Goal: Task Accomplishment & Management: Use online tool/utility

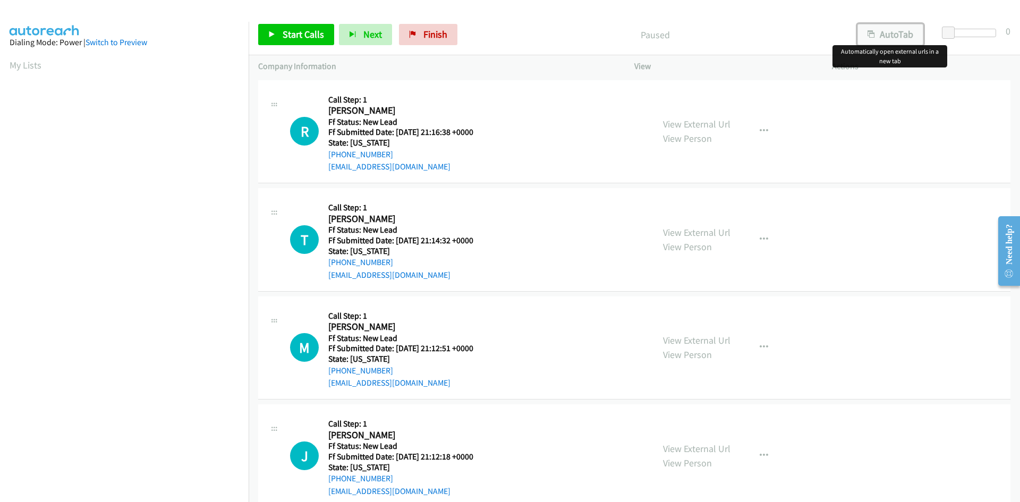
click at [881, 36] on button "AutoTab" at bounding box center [890, 34] width 66 height 21
click at [313, 39] on span "Start Calls" at bounding box center [303, 34] width 41 height 12
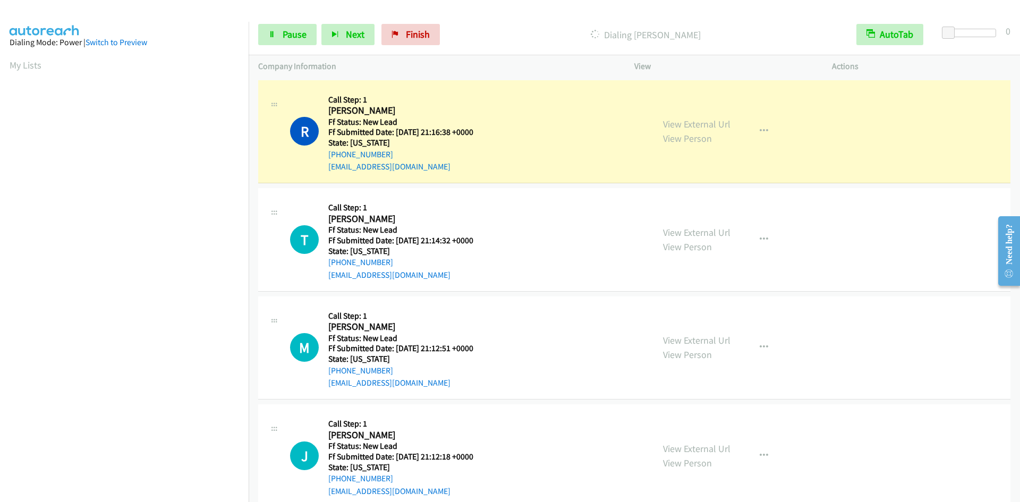
scroll to position [93, 0]
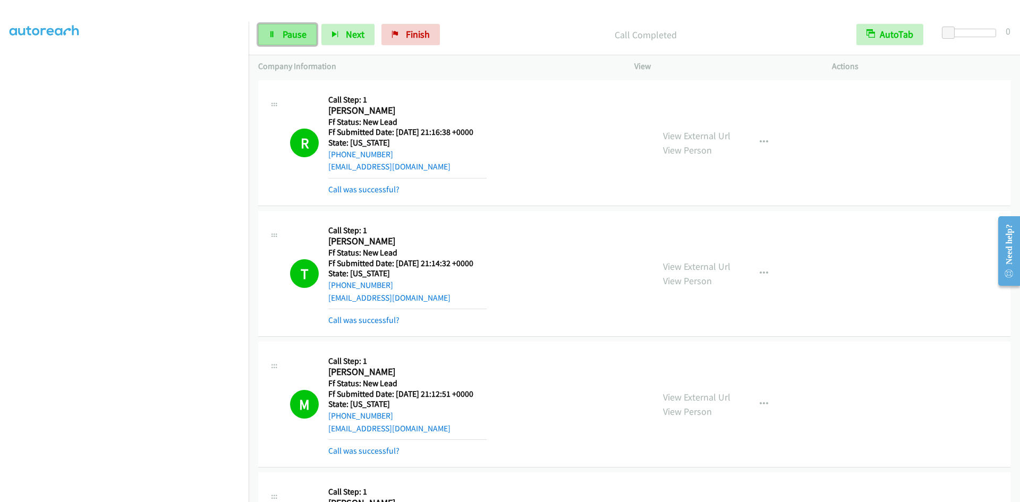
click at [300, 33] on span "Pause" at bounding box center [295, 34] width 24 height 12
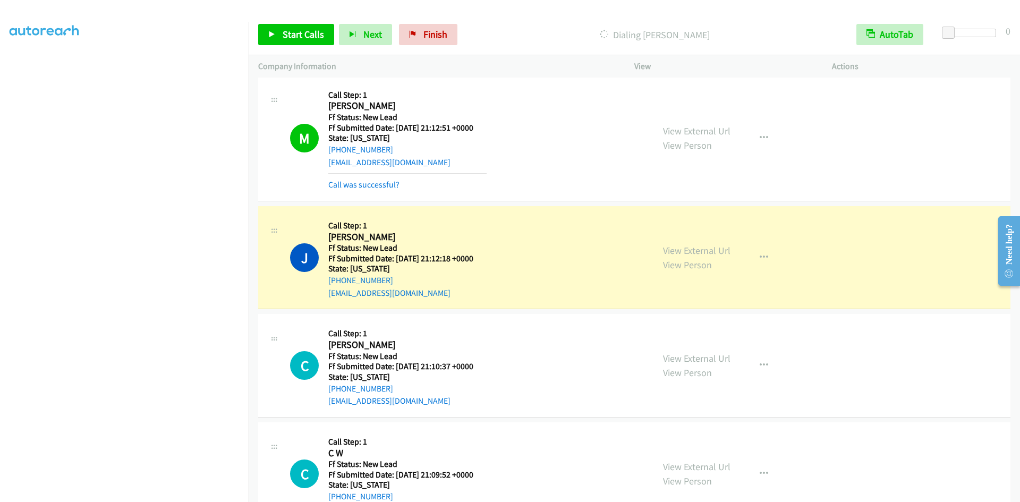
scroll to position [266, 0]
click at [368, 185] on link "Call was successful?" at bounding box center [363, 185] width 71 height 10
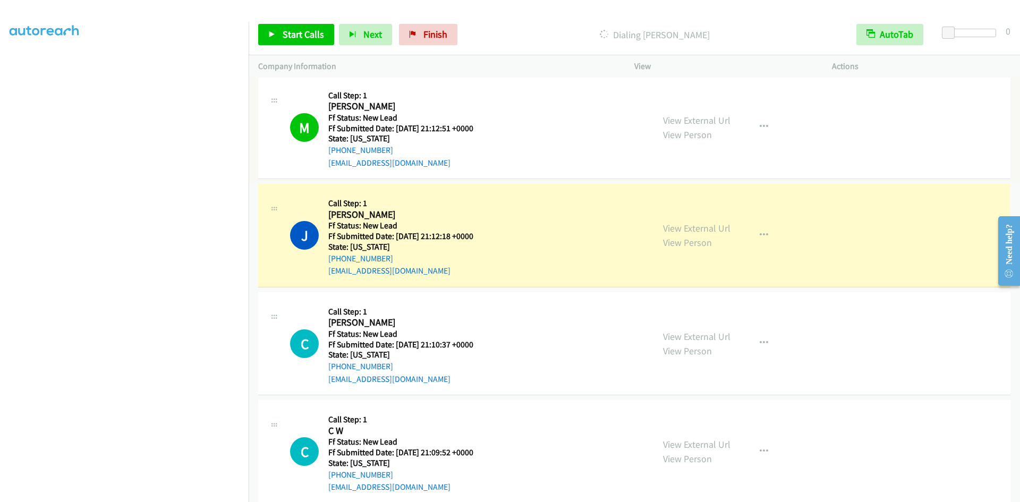
click at [689, 117] on link "View External Url" at bounding box center [696, 120] width 67 height 12
click at [297, 41] on link "Start Calls" at bounding box center [296, 34] width 76 height 21
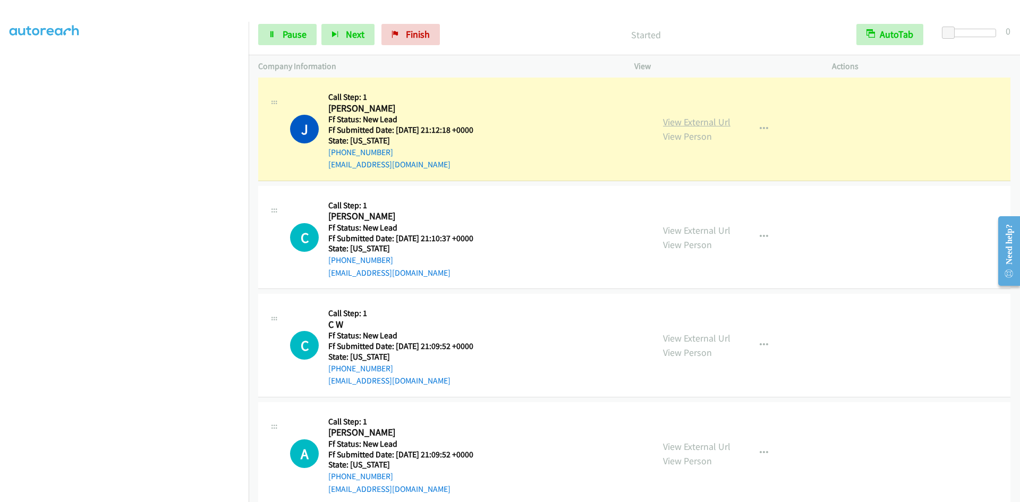
scroll to position [372, 0]
click at [672, 120] on link "View External Url" at bounding box center [696, 122] width 67 height 12
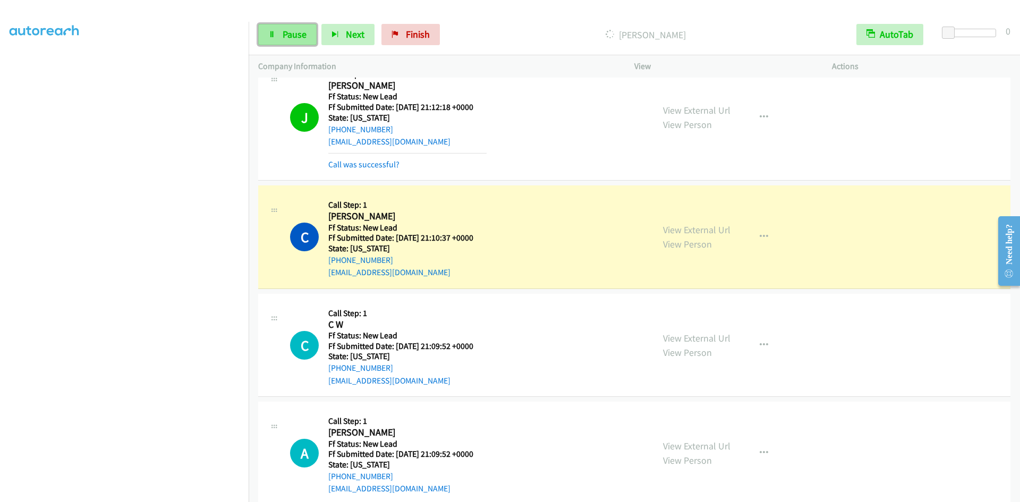
click at [285, 33] on span "Pause" at bounding box center [295, 34] width 24 height 12
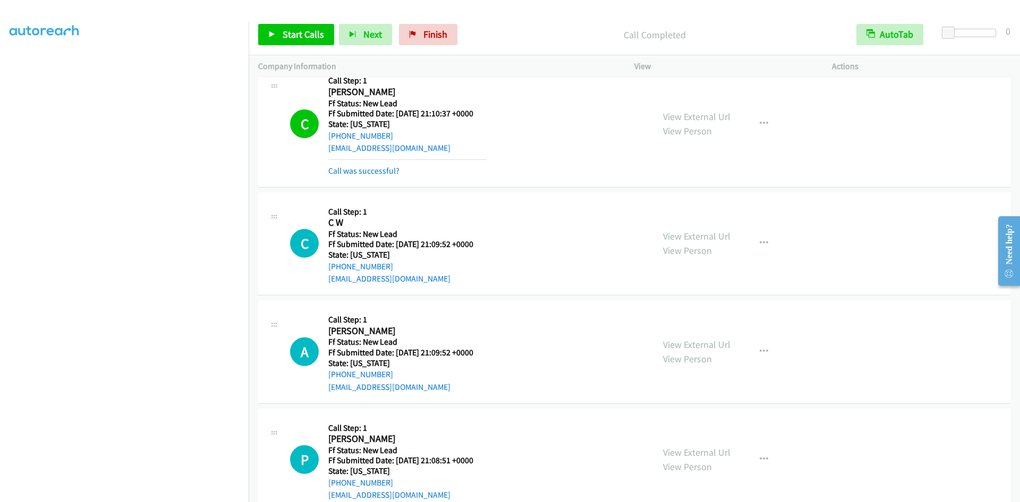
scroll to position [544, 0]
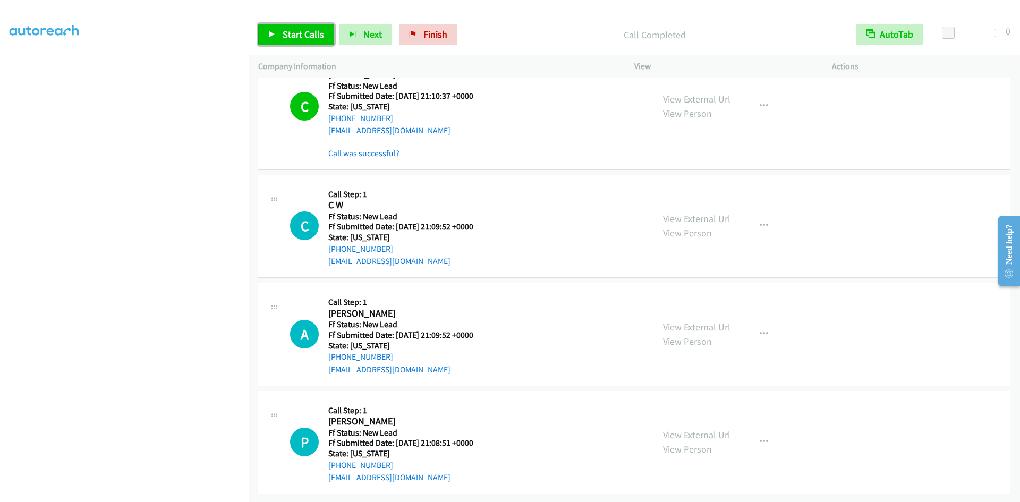
click at [311, 33] on span "Start Calls" at bounding box center [303, 34] width 41 height 12
click at [311, 33] on link "Pause" at bounding box center [287, 34] width 58 height 21
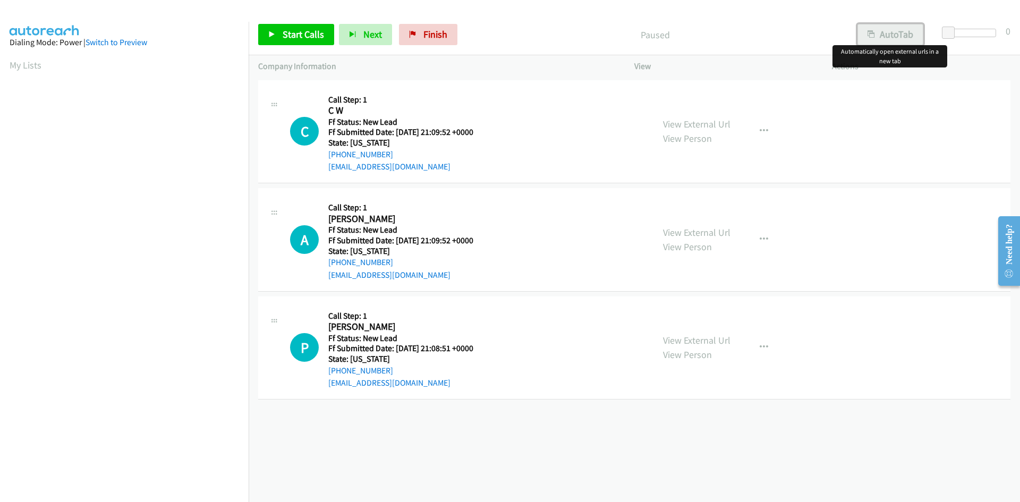
click at [898, 34] on button "AutoTab" at bounding box center [890, 34] width 66 height 21
click at [302, 34] on span "Start Calls" at bounding box center [303, 34] width 41 height 12
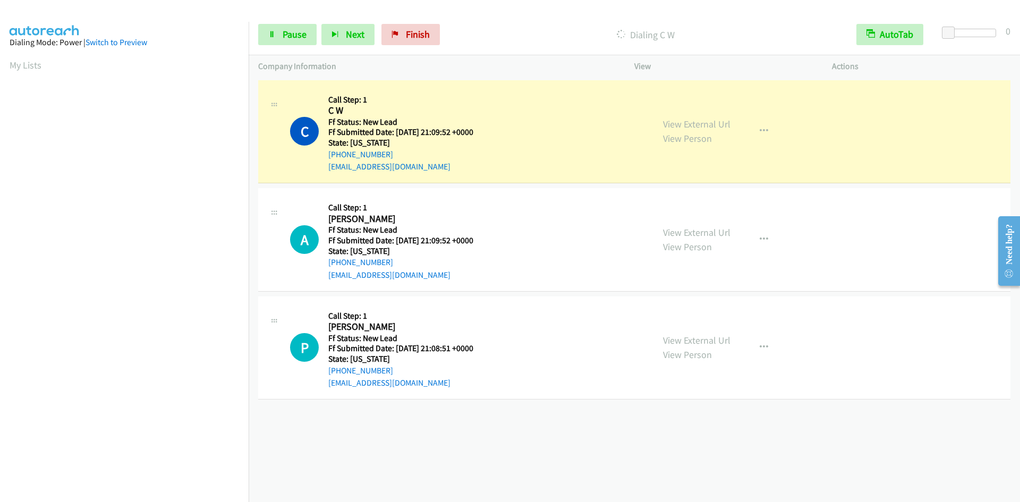
scroll to position [93, 0]
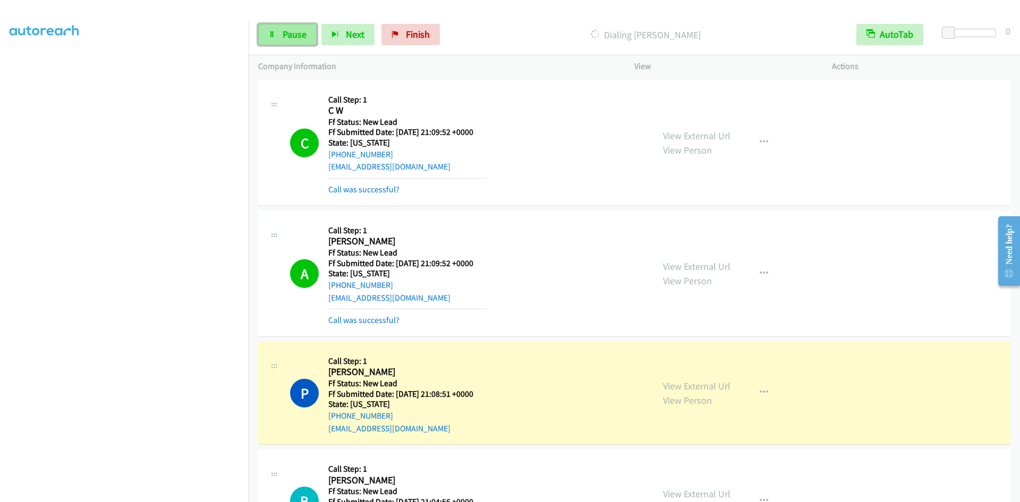
click at [289, 37] on span "Pause" at bounding box center [295, 34] width 24 height 12
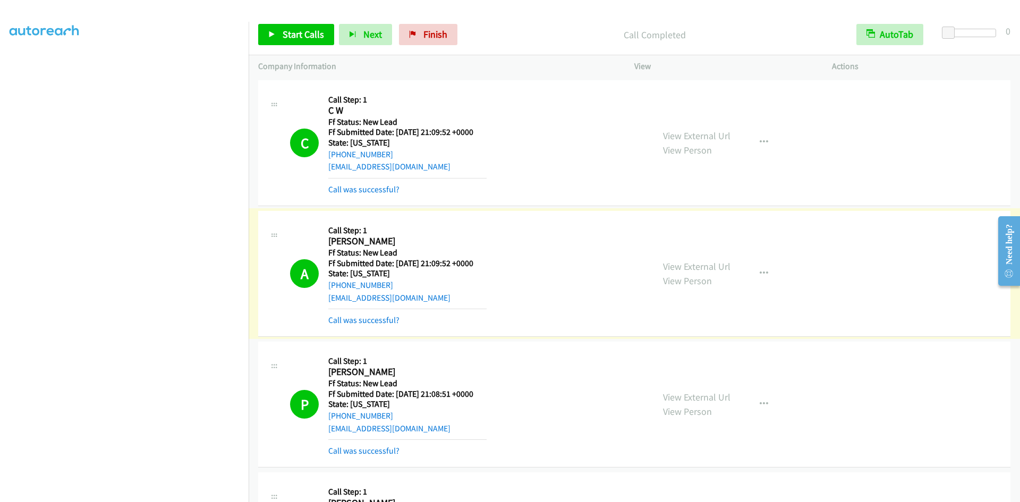
click at [676, 266] on link "View External Url" at bounding box center [696, 266] width 67 height 12
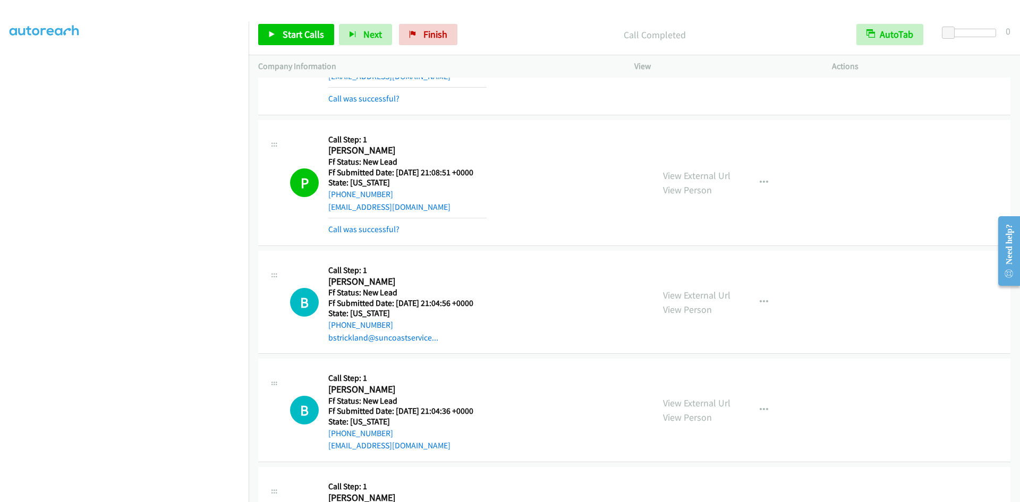
scroll to position [305, 0]
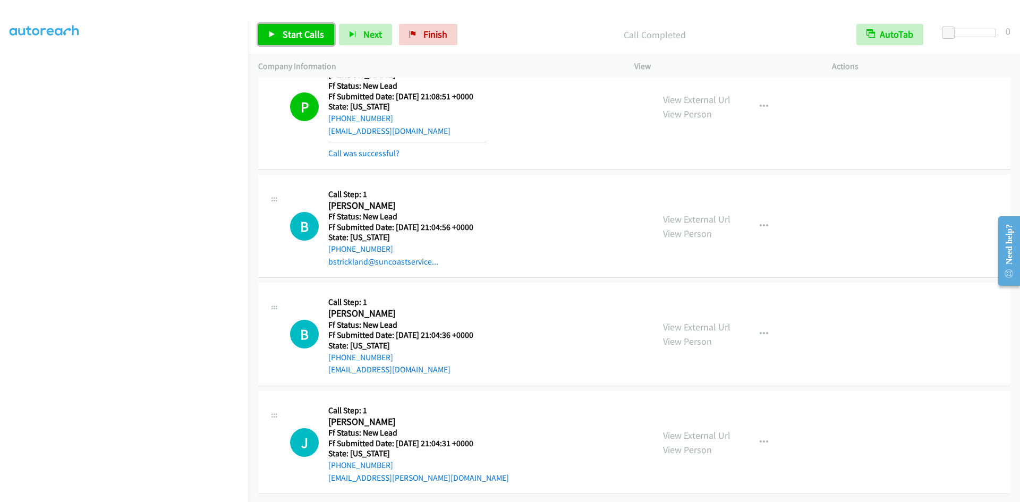
click at [290, 33] on span "Start Calls" at bounding box center [303, 34] width 41 height 12
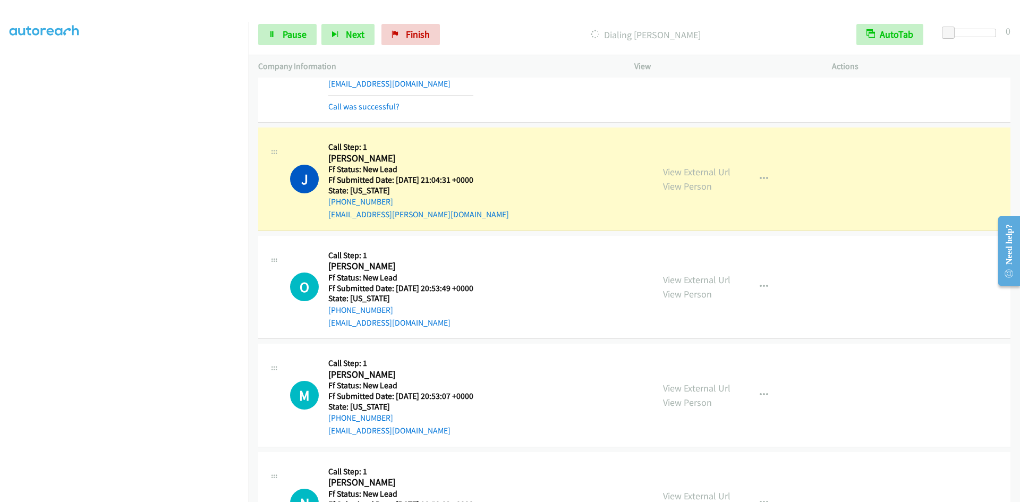
scroll to position [675, 0]
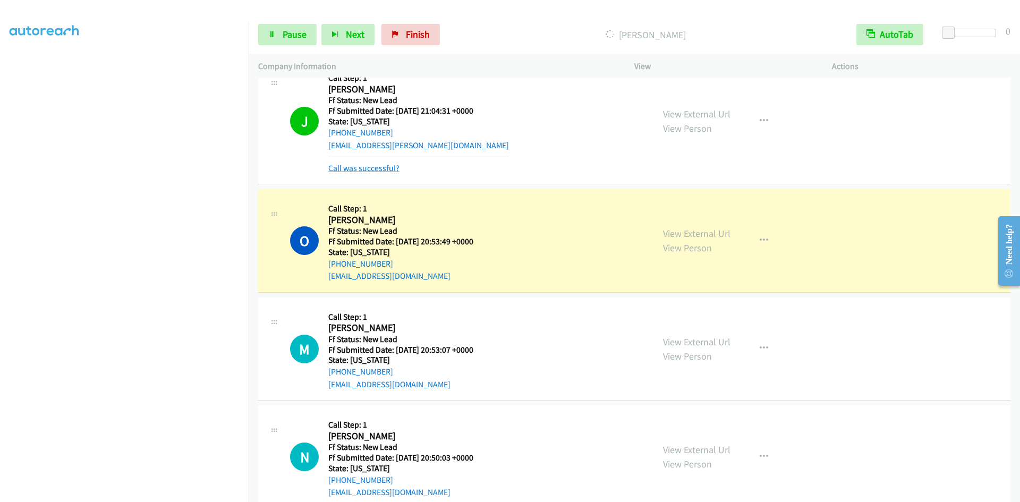
click at [341, 165] on link "Call was successful?" at bounding box center [363, 168] width 71 height 10
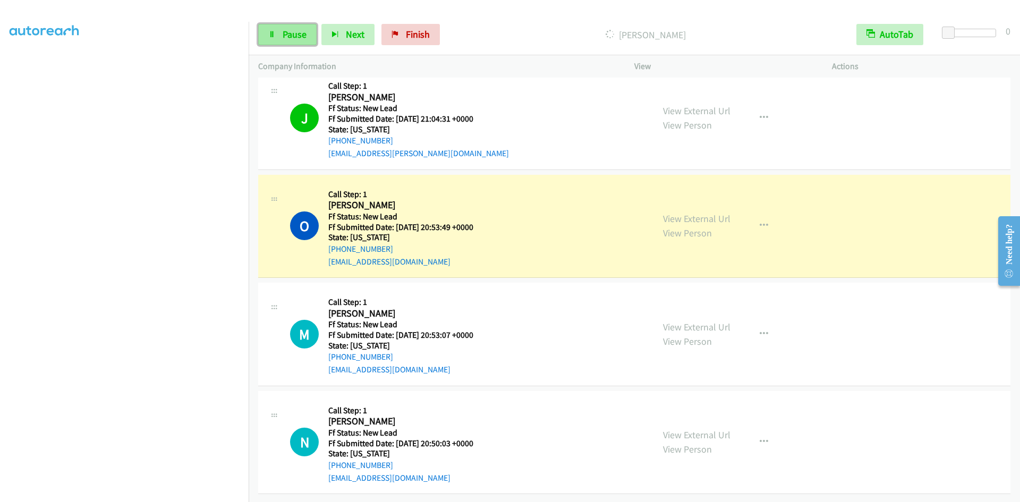
click at [289, 35] on span "Pause" at bounding box center [295, 34] width 24 height 12
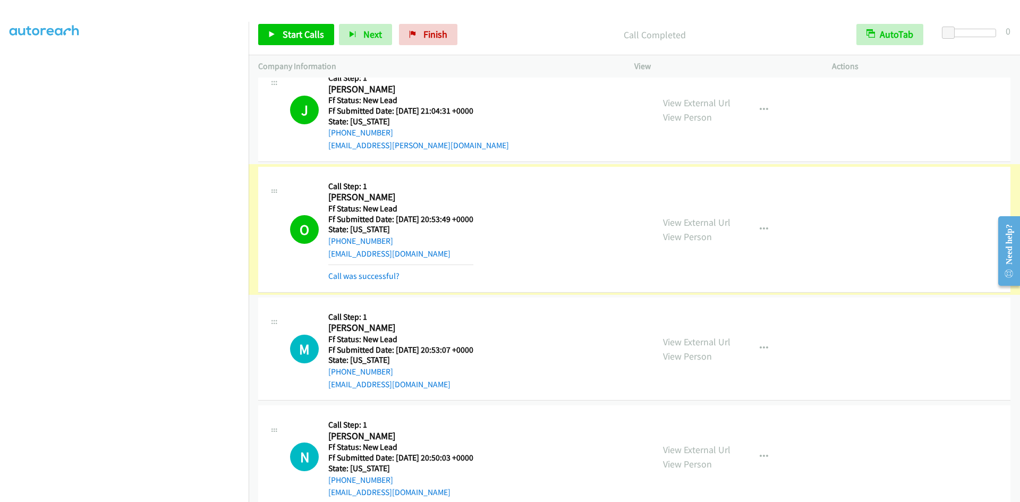
click at [361, 280] on link "Call was successful?" at bounding box center [363, 276] width 71 height 10
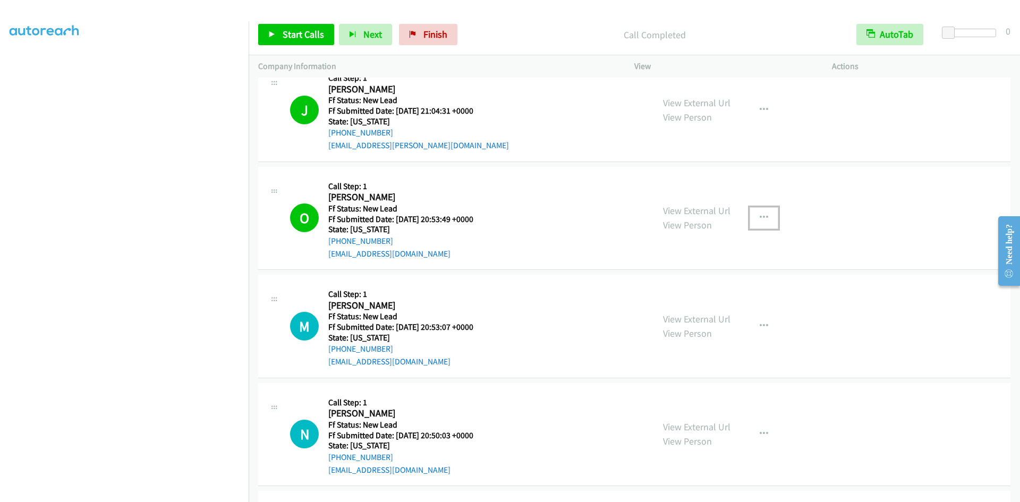
click at [759, 217] on icon "button" at bounding box center [763, 217] width 8 height 8
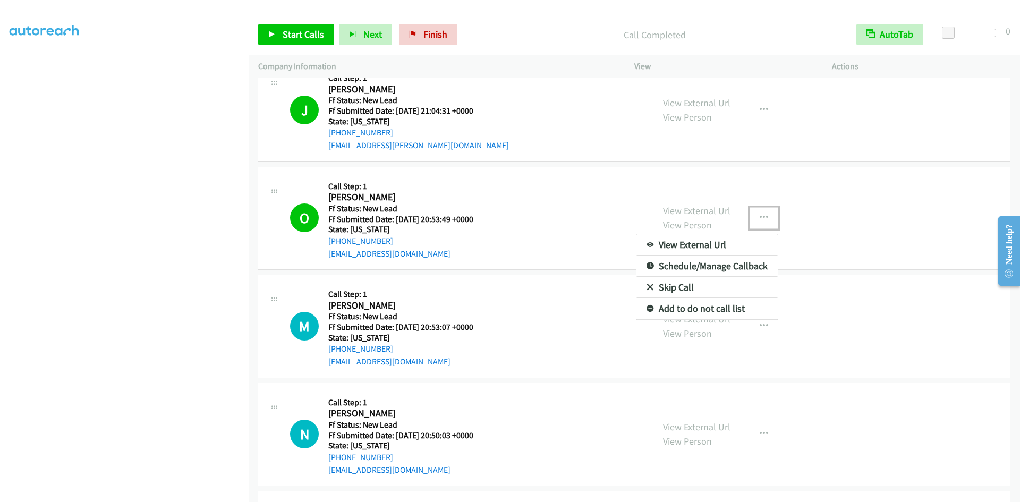
click at [679, 308] on link "Add to do not call list" at bounding box center [706, 308] width 141 height 21
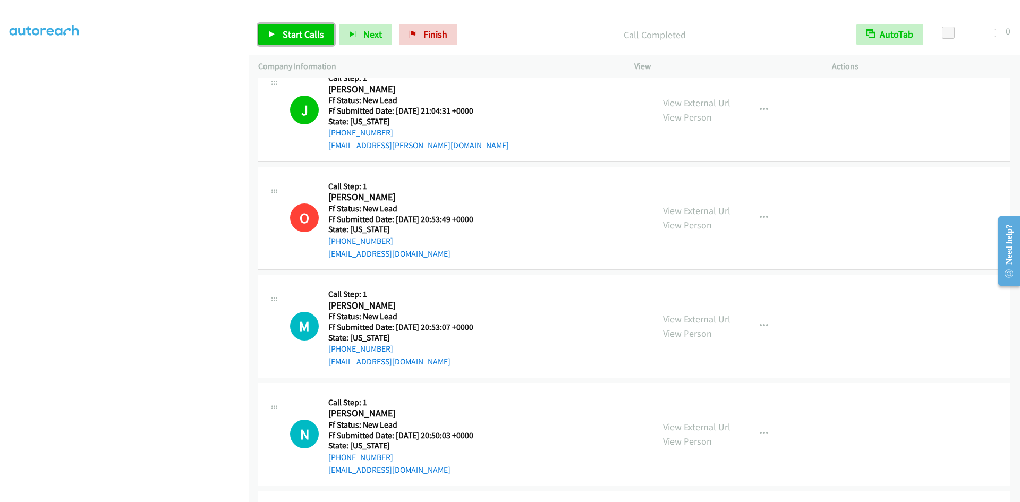
click at [318, 28] on link "Start Calls" at bounding box center [296, 34] width 76 height 21
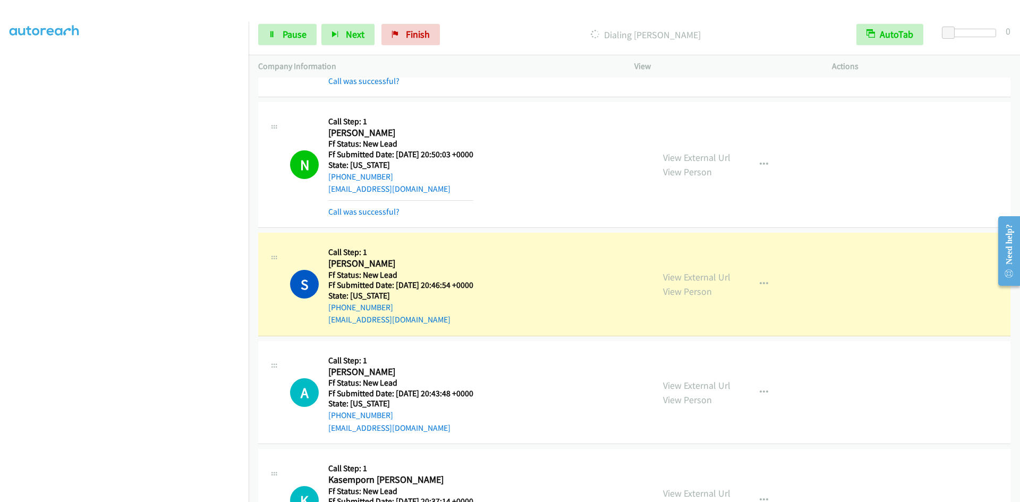
scroll to position [994, 0]
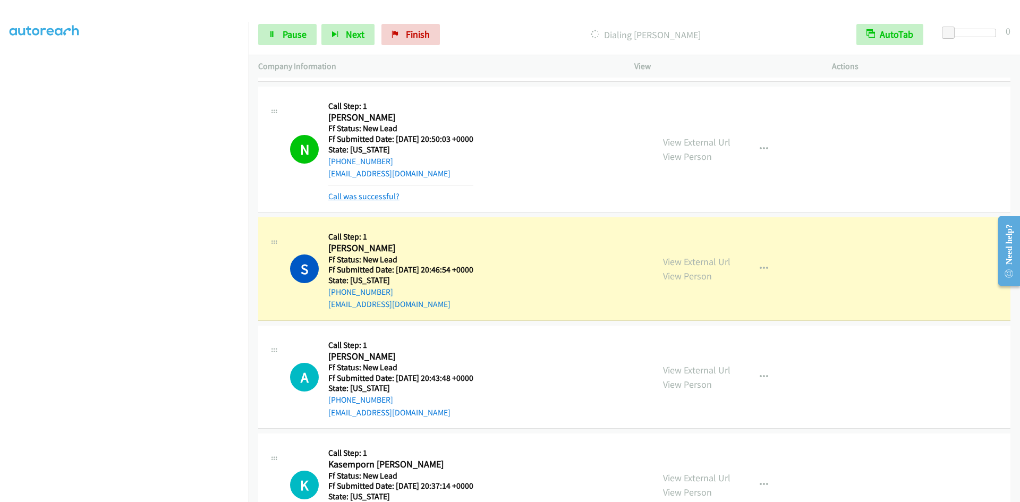
click at [392, 198] on link "Call was successful?" at bounding box center [363, 196] width 71 height 10
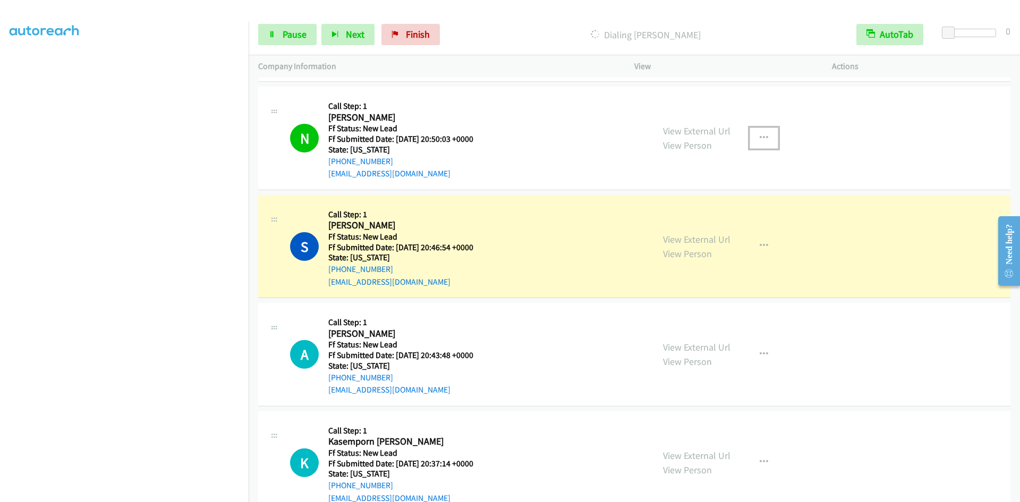
click at [759, 136] on icon "button" at bounding box center [763, 138] width 8 height 8
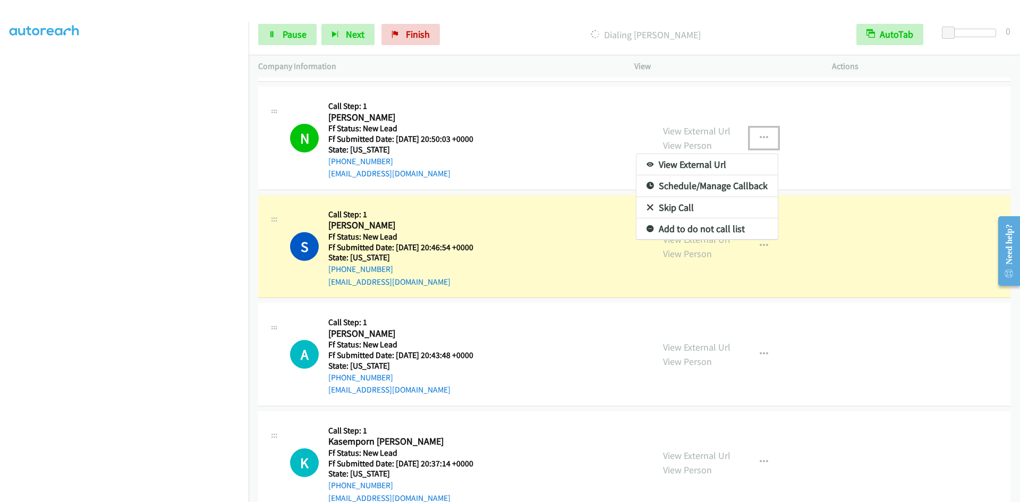
click at [686, 228] on link "Add to do not call list" at bounding box center [706, 228] width 141 height 21
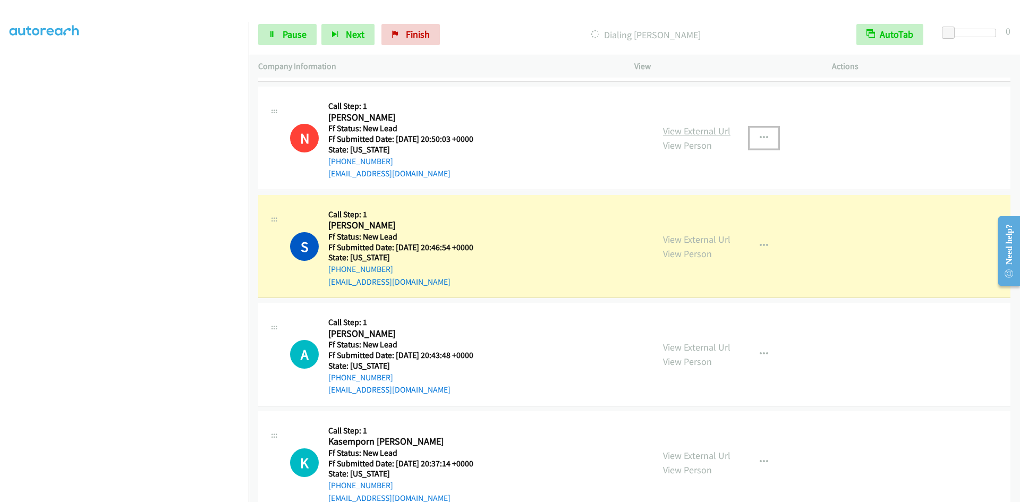
click at [714, 132] on link "View External Url" at bounding box center [696, 131] width 67 height 12
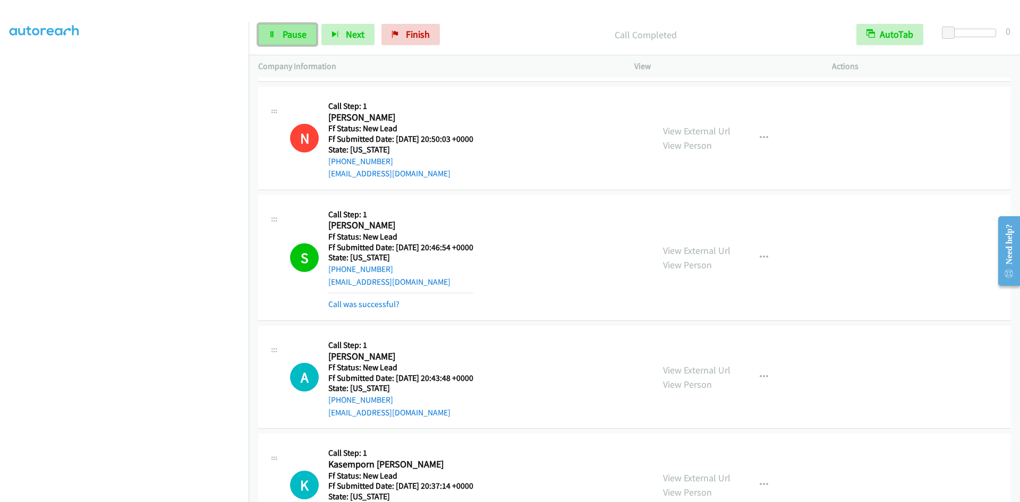
click at [300, 39] on link "Pause" at bounding box center [287, 34] width 58 height 21
click at [720, 127] on link "View External Url" at bounding box center [696, 131] width 67 height 12
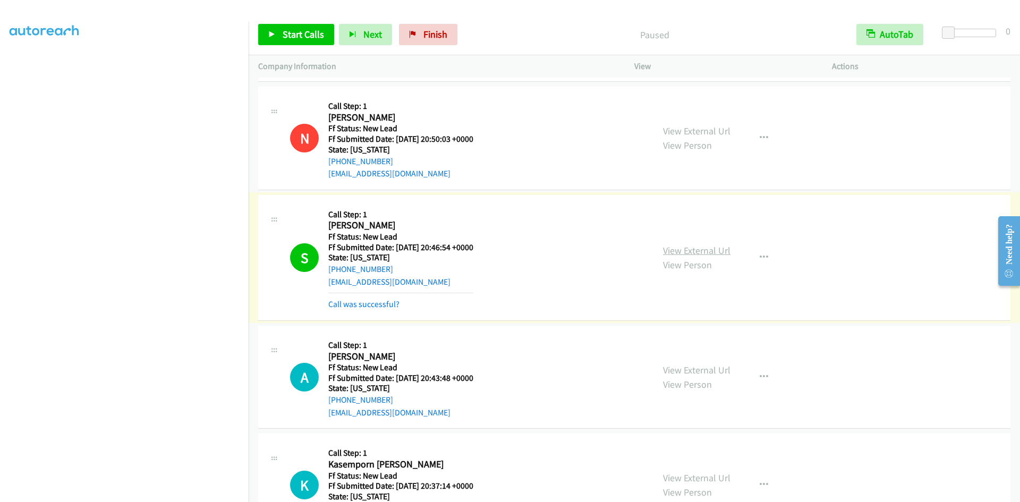
click at [703, 253] on link "View External Url" at bounding box center [696, 250] width 67 height 12
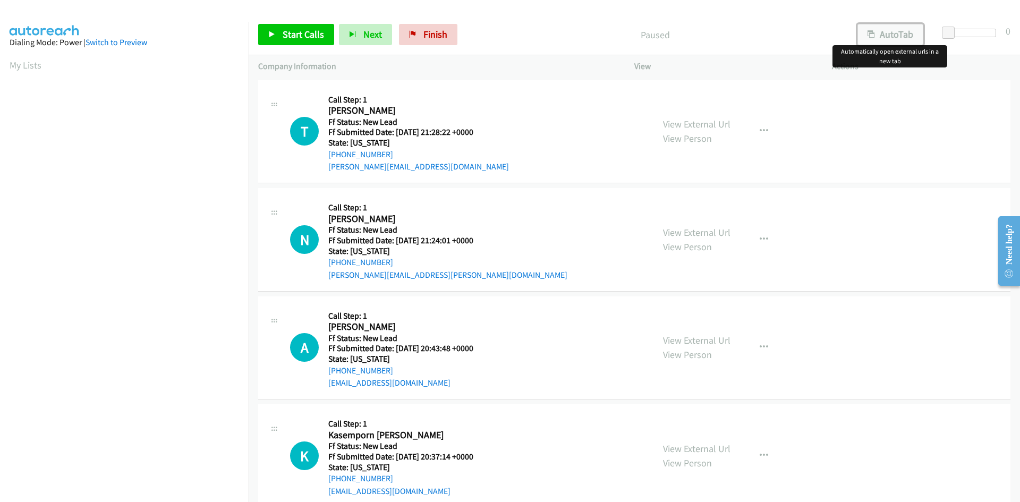
click at [888, 36] on button "AutoTab" at bounding box center [890, 34] width 66 height 21
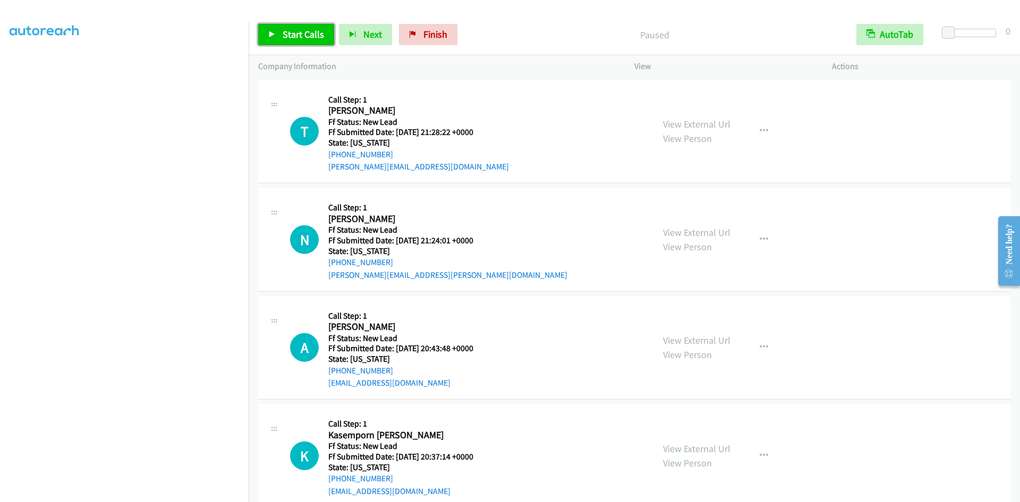
click at [284, 32] on span "Start Calls" at bounding box center [303, 34] width 41 height 12
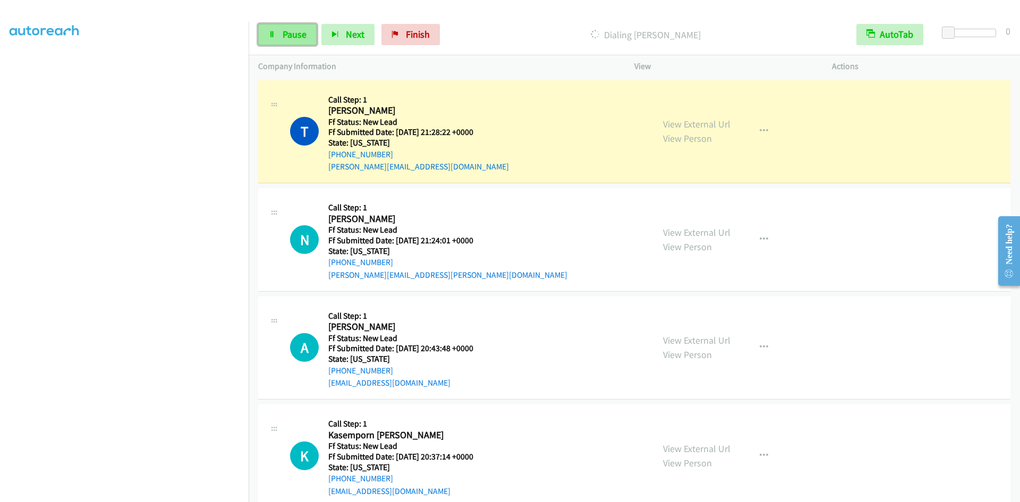
click at [300, 36] on span "Pause" at bounding box center [295, 34] width 24 height 12
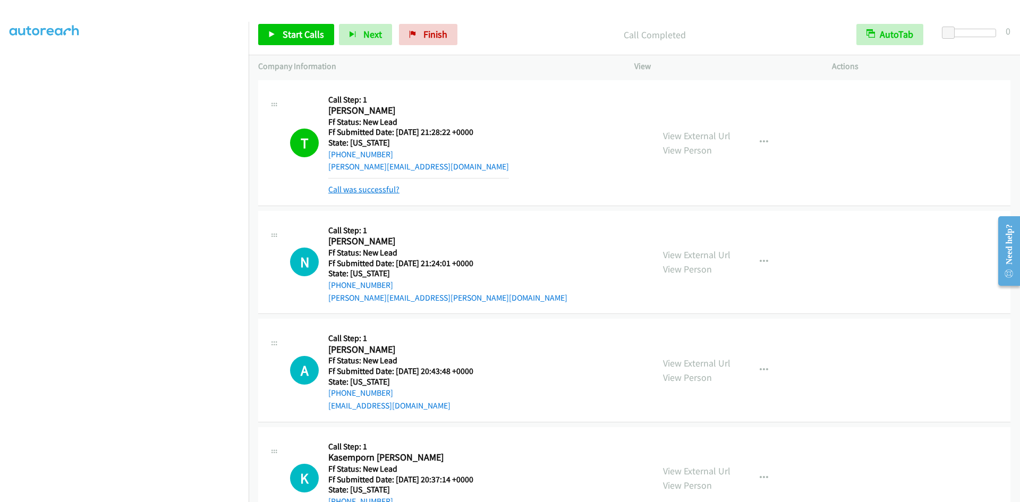
click at [379, 188] on link "Call was successful?" at bounding box center [363, 189] width 71 height 10
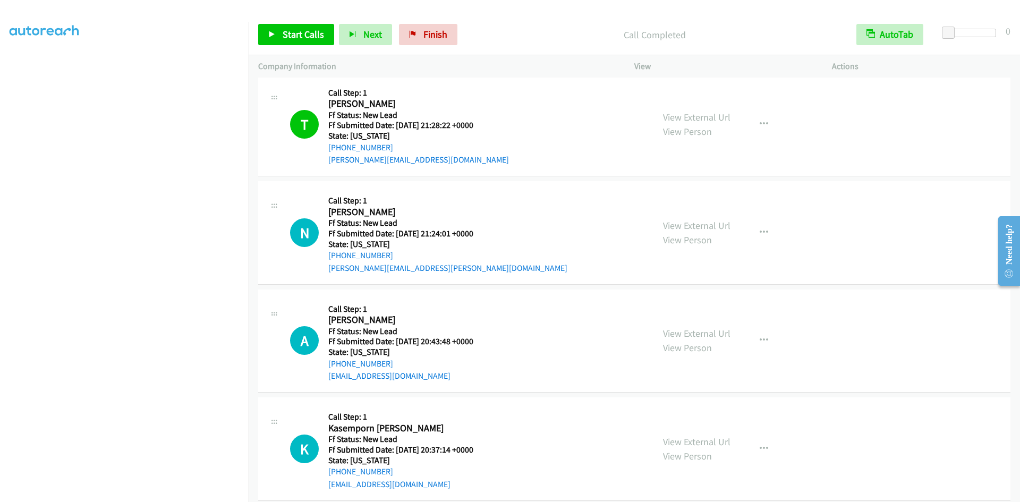
scroll to position [0, 0]
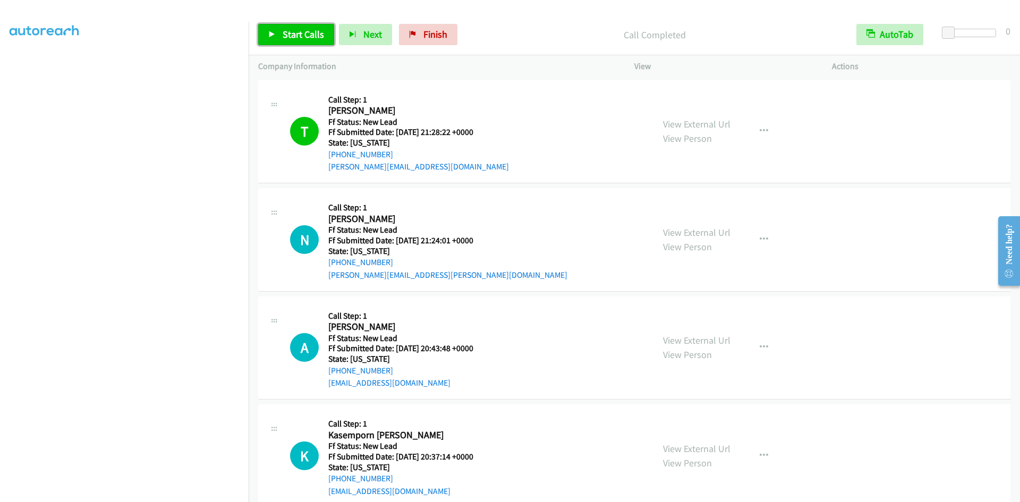
click at [306, 28] on link "Start Calls" at bounding box center [296, 34] width 76 height 21
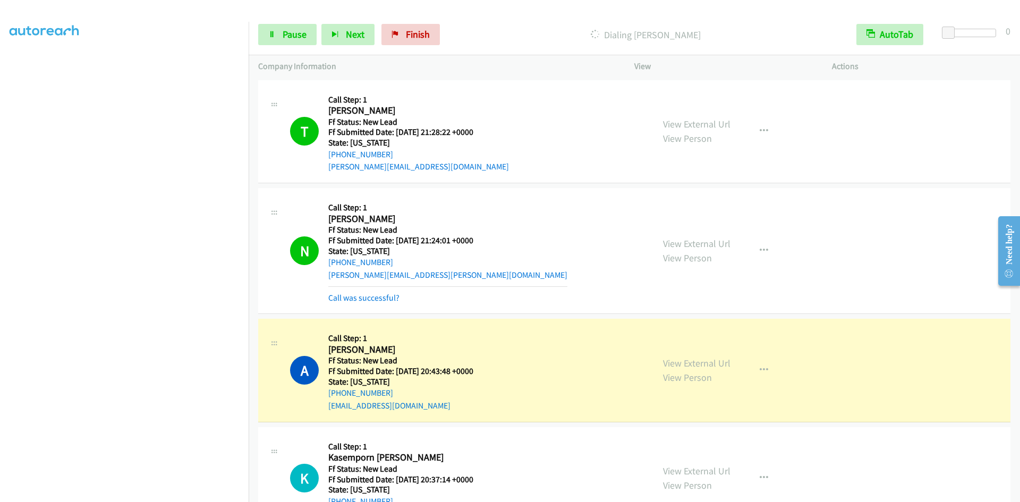
scroll to position [44, 0]
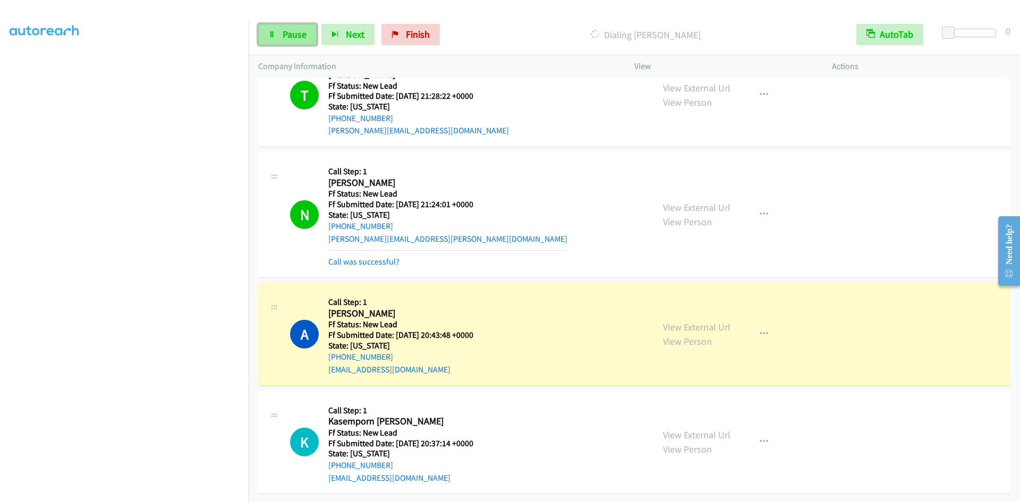
click at [298, 32] on span "Pause" at bounding box center [295, 34] width 24 height 12
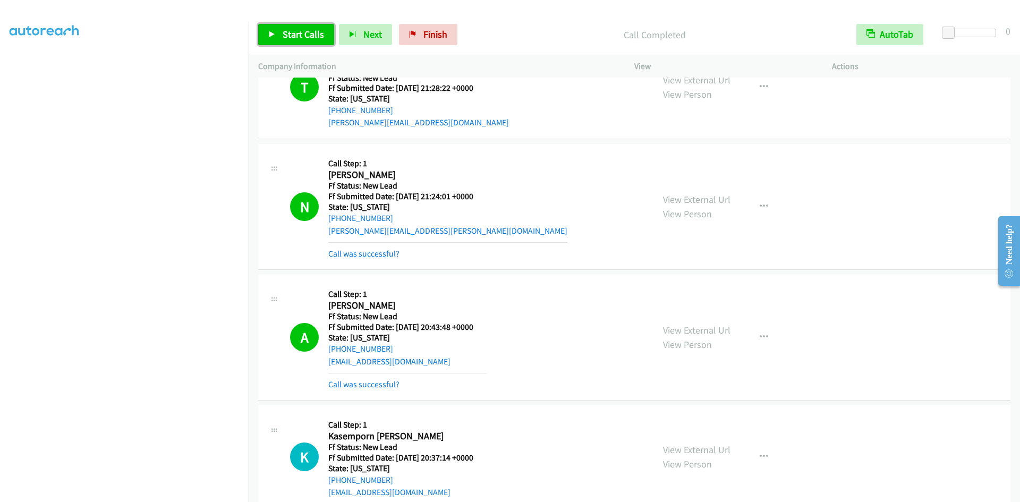
click at [306, 32] on span "Start Calls" at bounding box center [303, 34] width 41 height 12
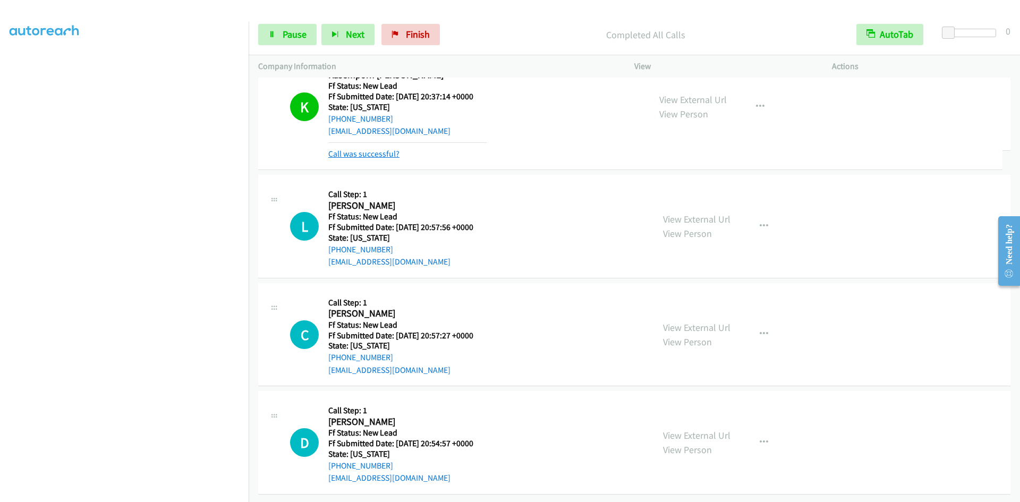
scroll to position [413, 0]
click at [386, 149] on link "Call was successful?" at bounding box center [363, 154] width 71 height 10
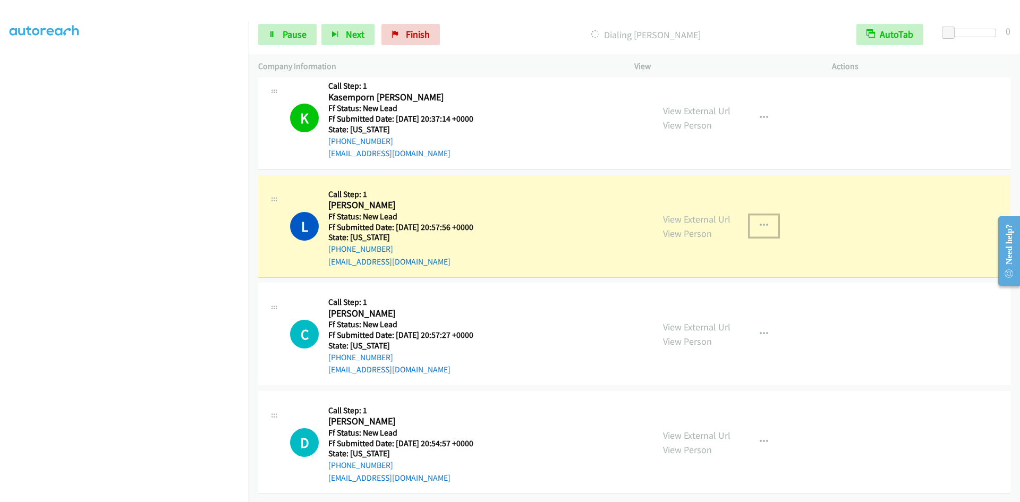
click at [759, 221] on icon "button" at bounding box center [763, 225] width 8 height 8
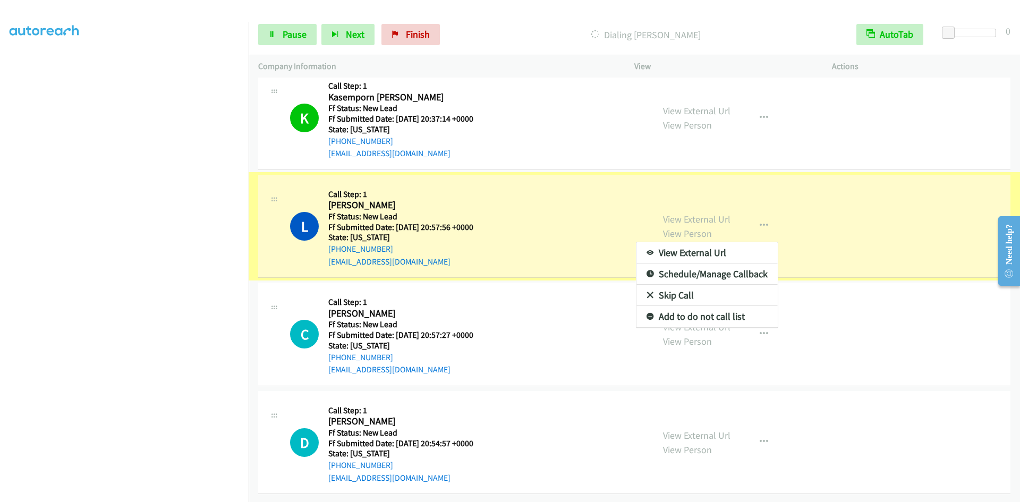
scroll to position [302, 0]
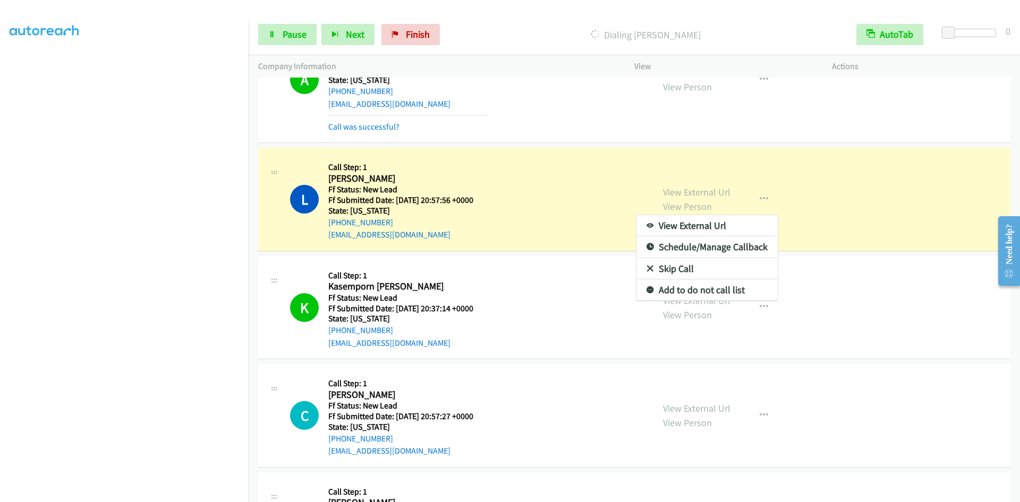
click at [705, 290] on link "Add to do not call list" at bounding box center [706, 289] width 141 height 21
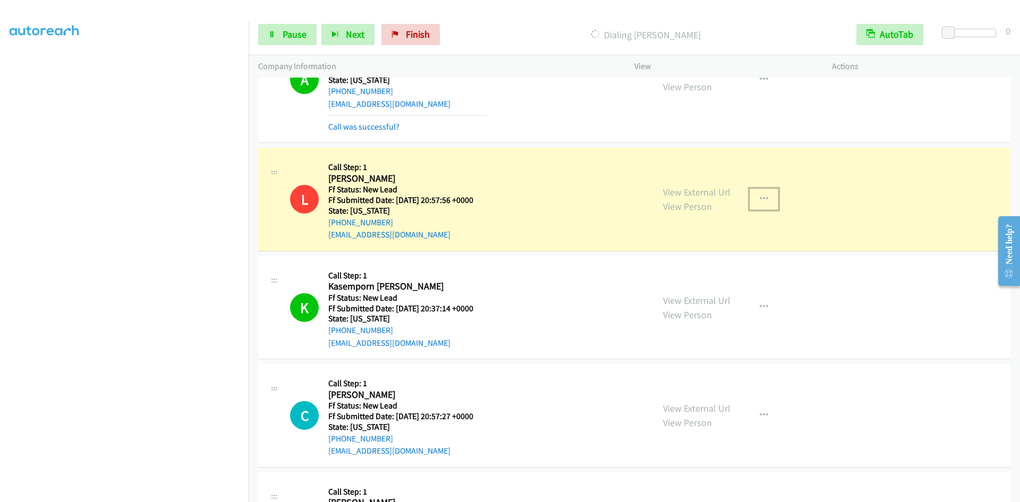
click at [758, 193] on button "button" at bounding box center [763, 199] width 29 height 21
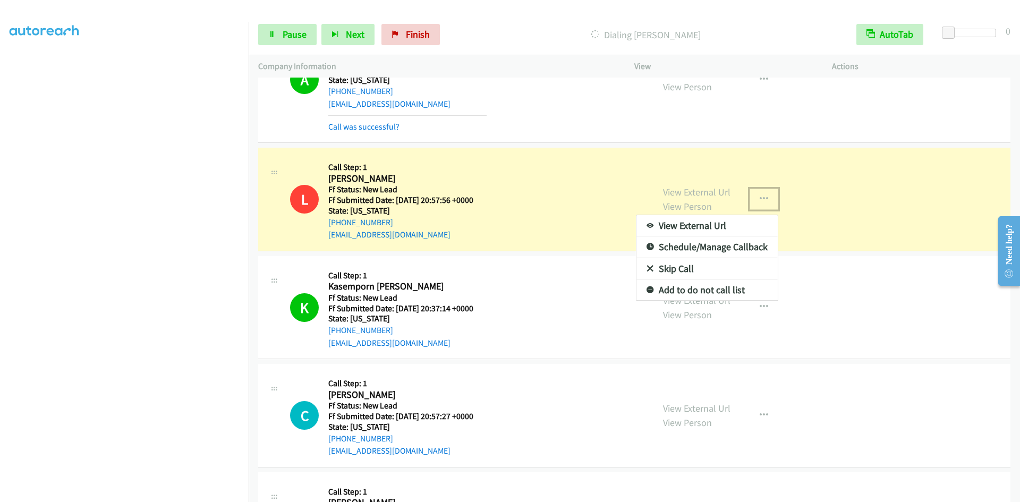
click at [728, 291] on link "Add to do not call list" at bounding box center [706, 289] width 141 height 21
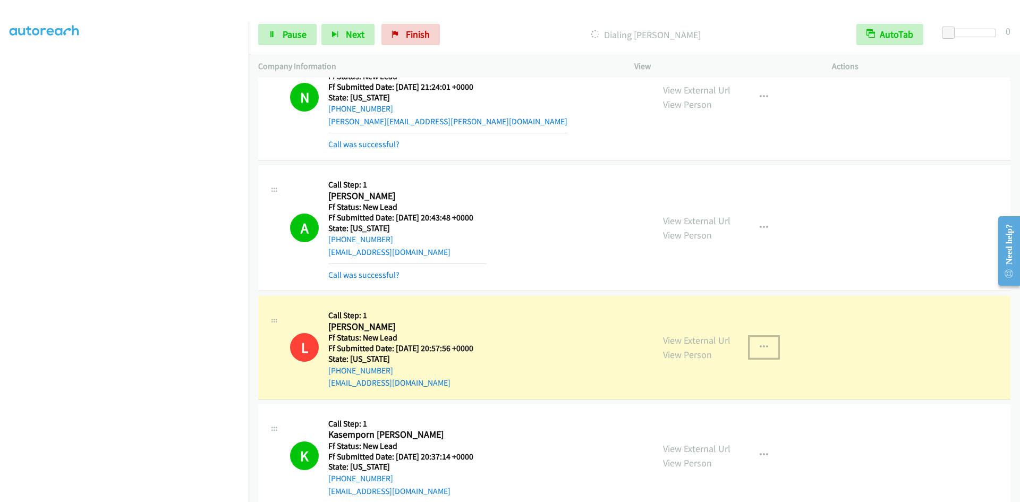
scroll to position [142, 0]
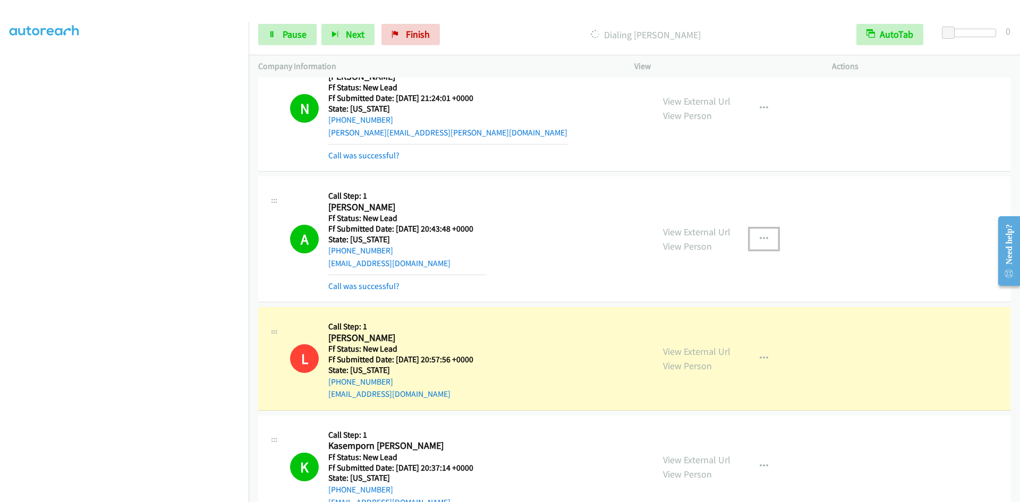
click at [750, 234] on button "button" at bounding box center [763, 238] width 29 height 21
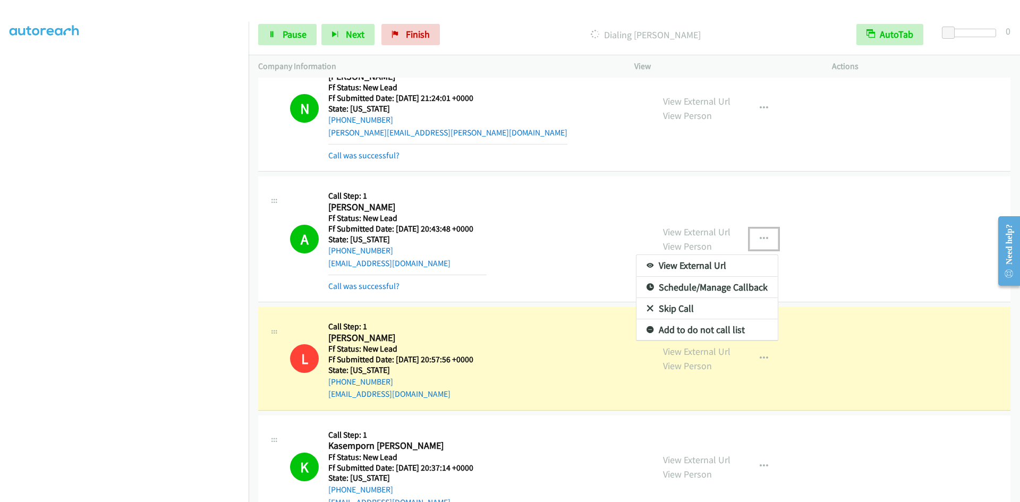
click at [698, 335] on link "Add to do not call list" at bounding box center [706, 329] width 141 height 21
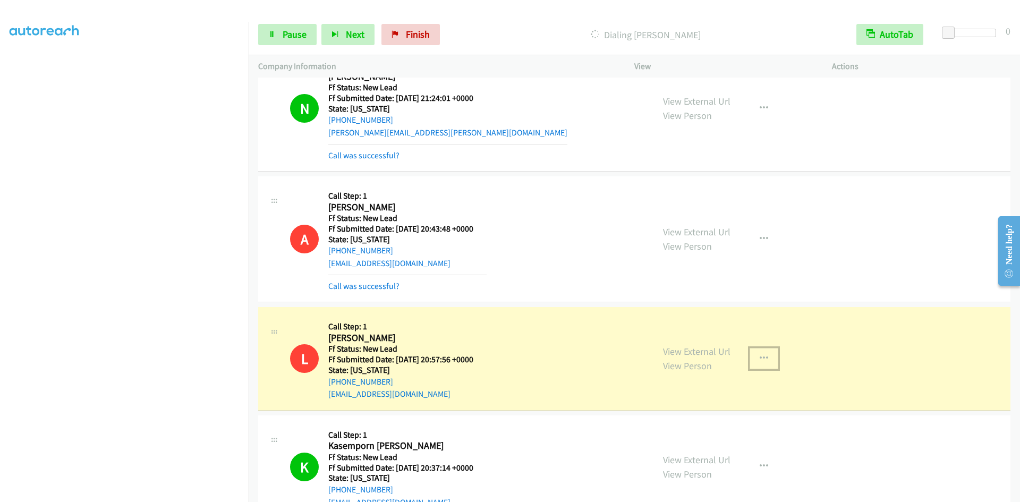
click at [759, 358] on icon "button" at bounding box center [763, 358] width 8 height 8
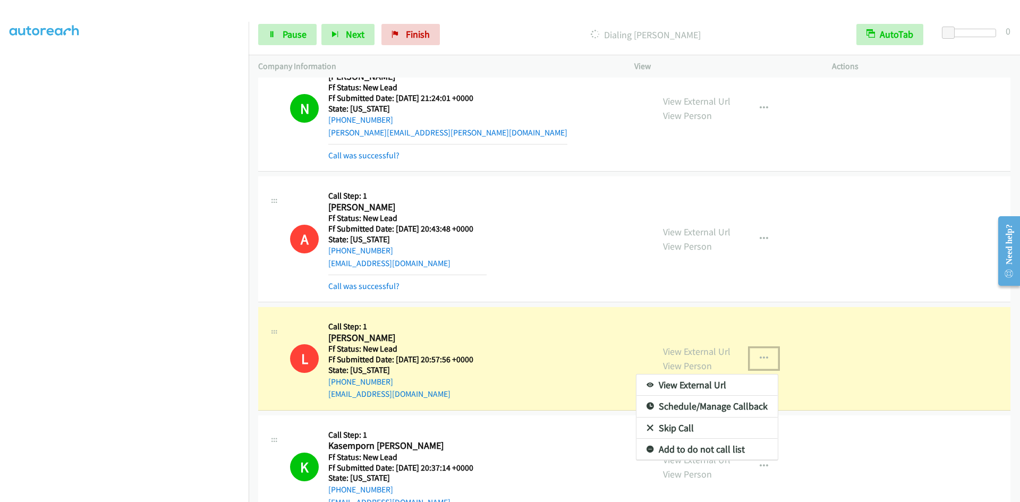
click at [674, 423] on link "Skip Call" at bounding box center [706, 427] width 141 height 21
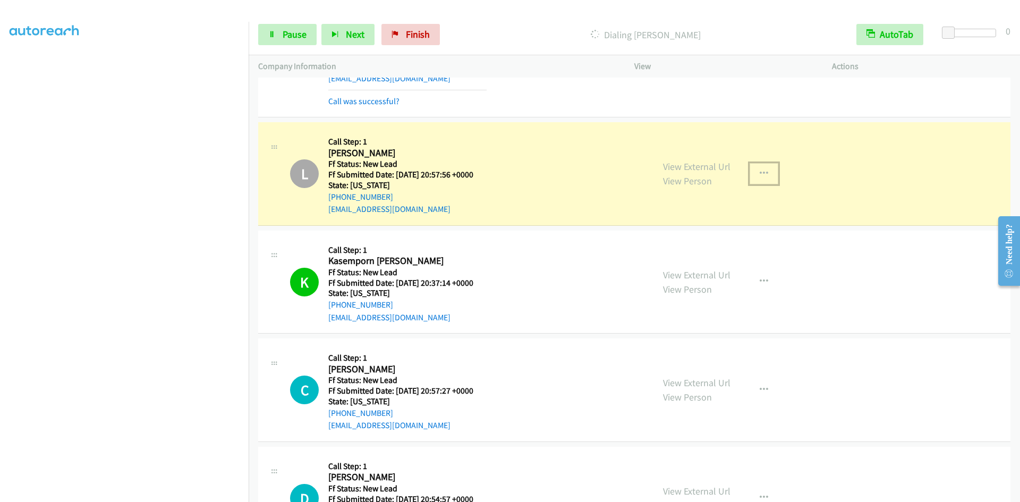
scroll to position [391, 0]
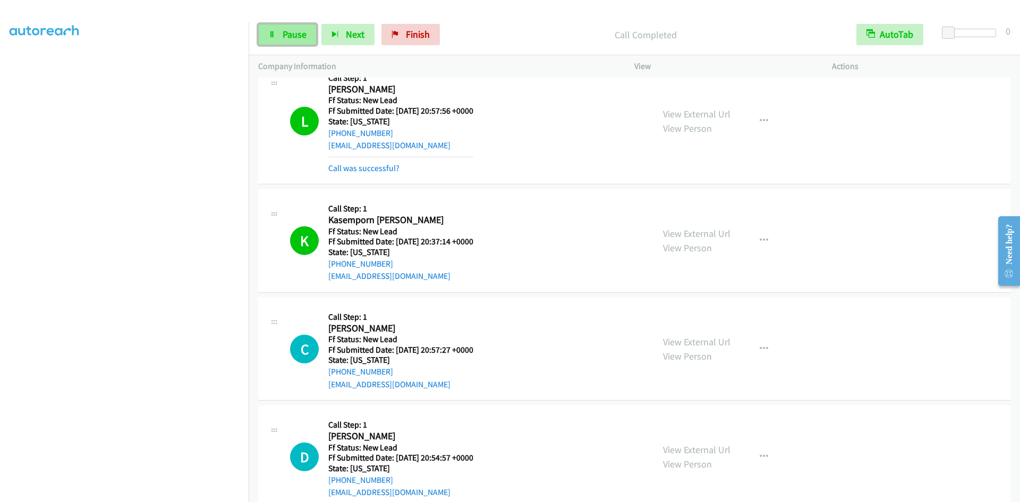
click at [304, 36] on span "Pause" at bounding box center [295, 34] width 24 height 12
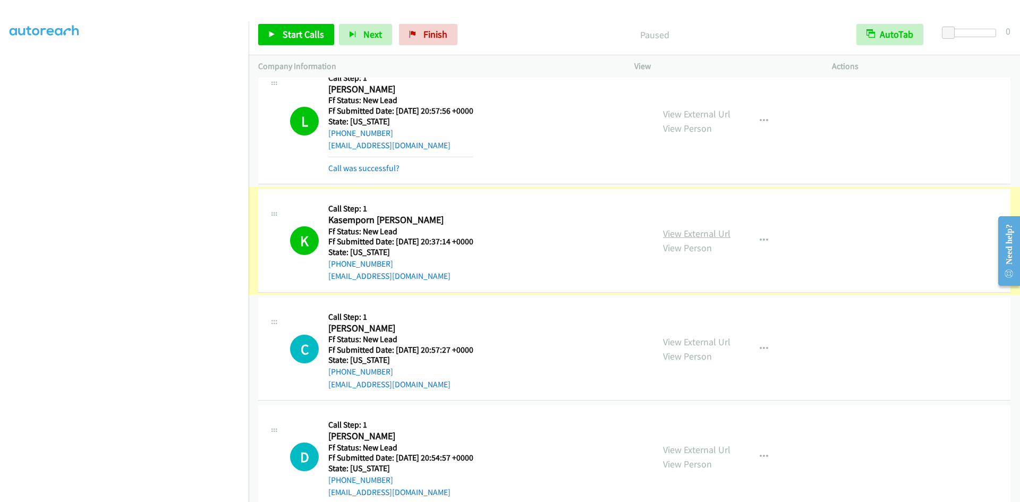
click at [678, 232] on link "View External Url" at bounding box center [696, 233] width 67 height 12
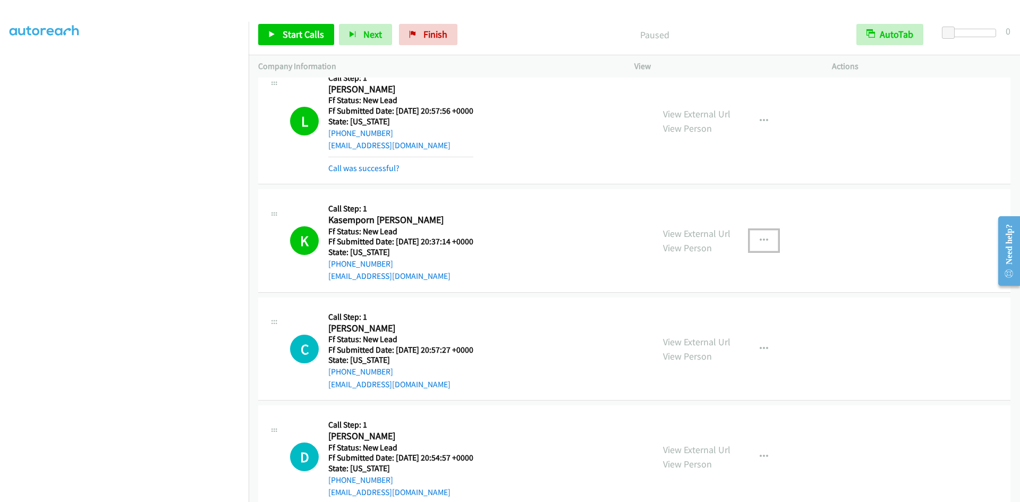
click at [753, 243] on button "button" at bounding box center [763, 240] width 29 height 21
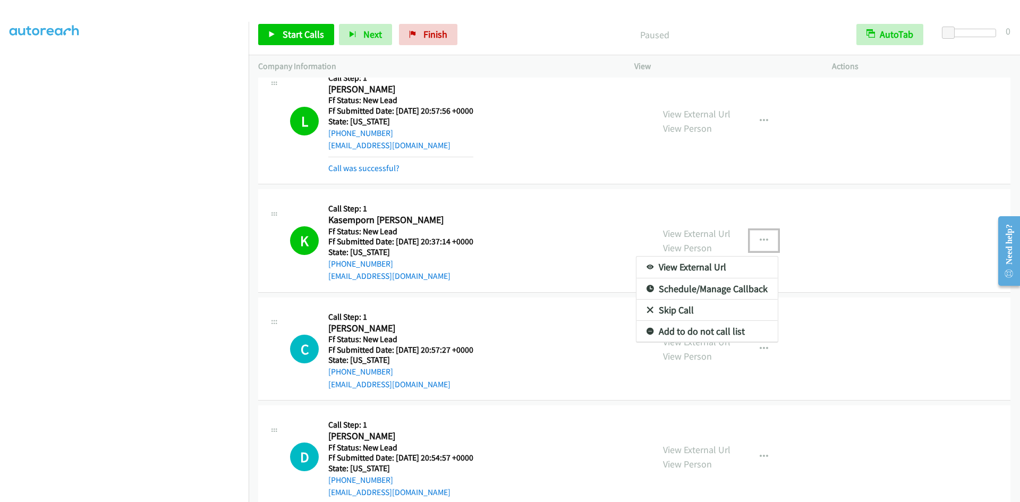
click at [688, 330] on link "Add to do not call list" at bounding box center [706, 331] width 141 height 21
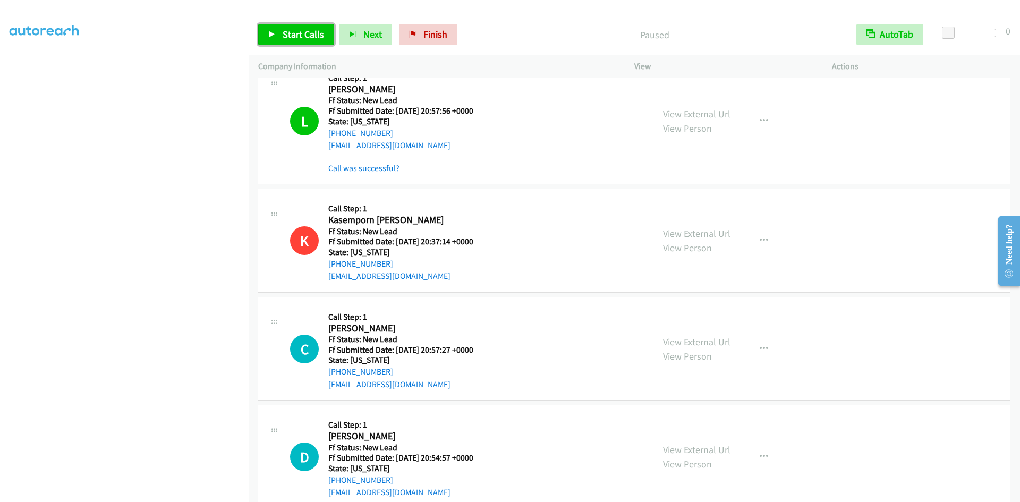
click at [303, 32] on span "Start Calls" at bounding box center [303, 34] width 41 height 12
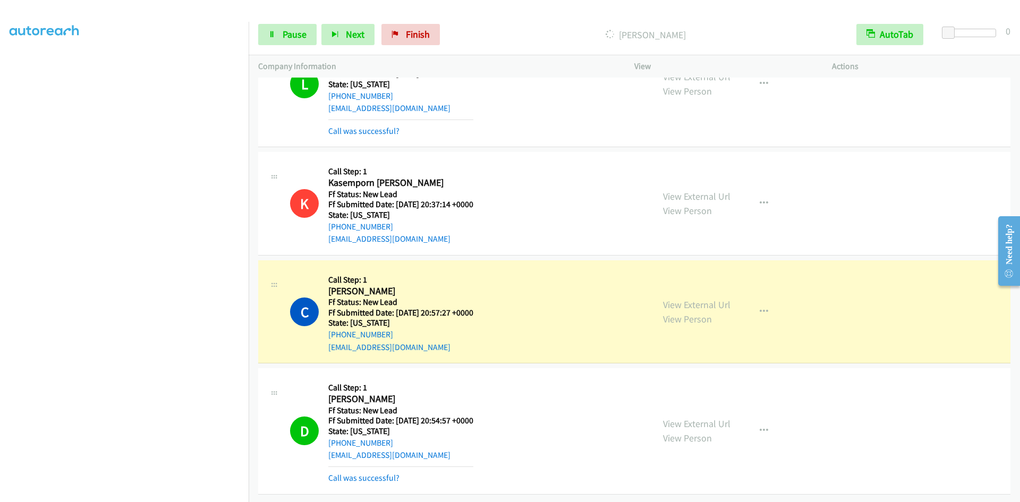
scroll to position [436, 0]
click at [383, 473] on link "Call was successful?" at bounding box center [363, 478] width 71 height 10
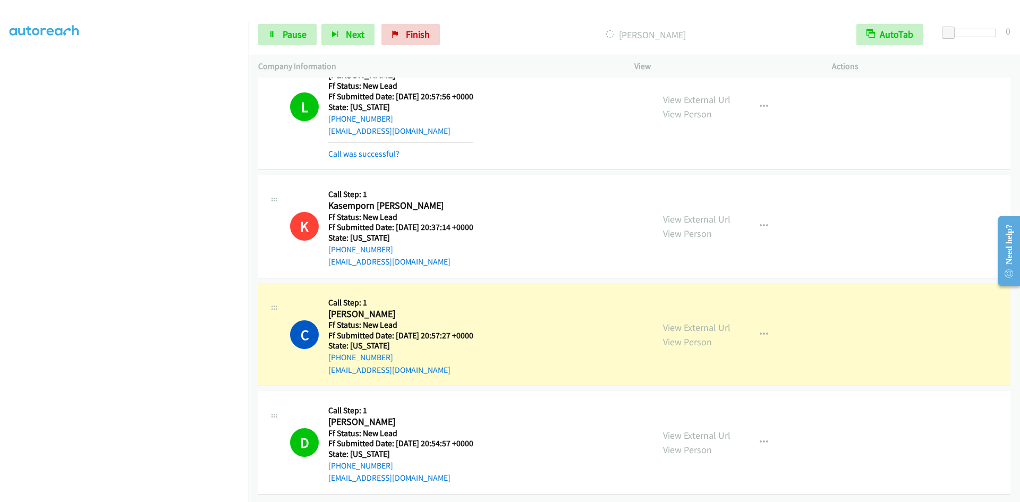
scroll to position [413, 0]
click at [753, 433] on button "button" at bounding box center [763, 442] width 29 height 21
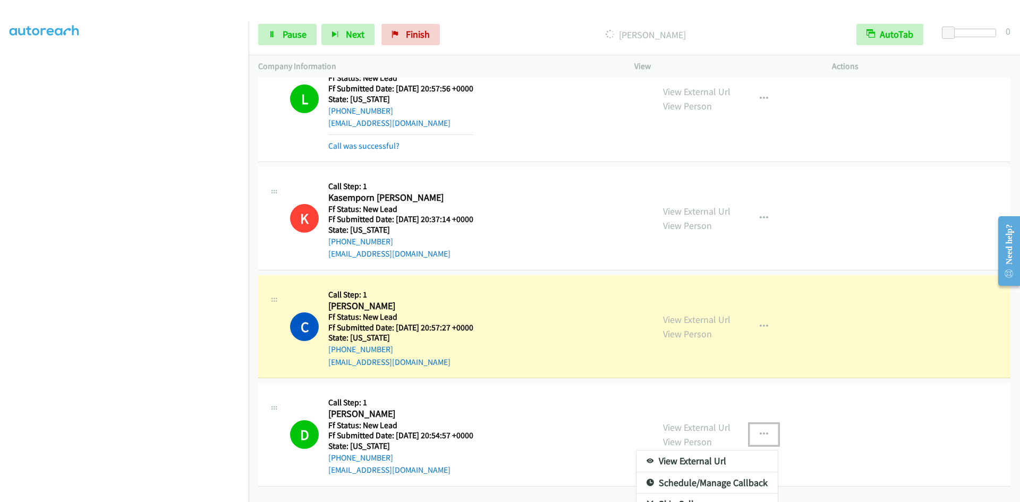
scroll to position [456, 0]
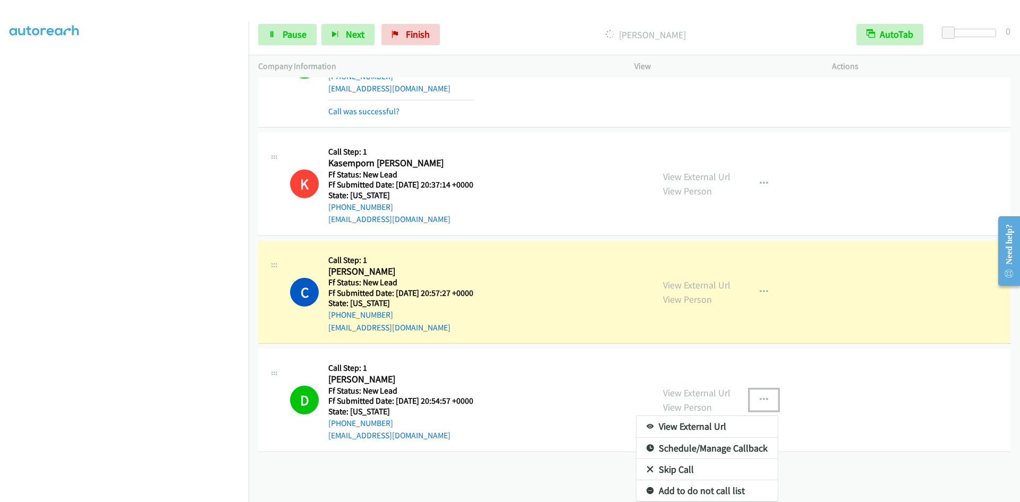
click at [750, 480] on link "Add to do not call list" at bounding box center [706, 490] width 141 height 21
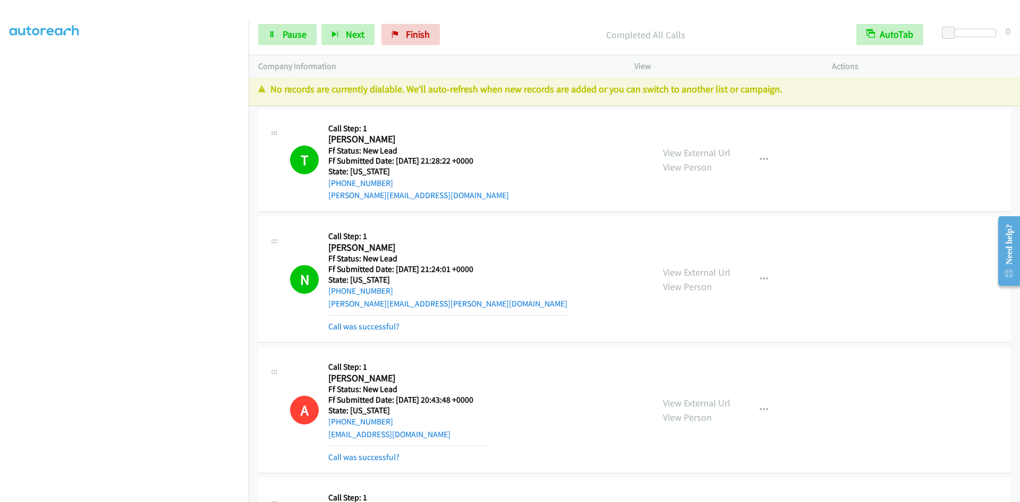
scroll to position [0, 0]
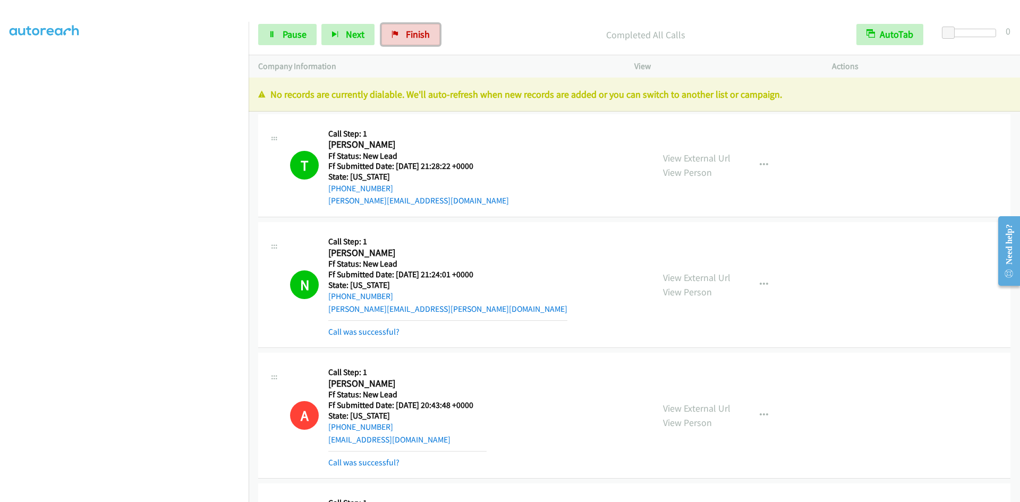
drag, startPoint x: 396, startPoint y: 35, endPoint x: 563, endPoint y: 52, distance: 168.7
click at [396, 35] on icon at bounding box center [394, 34] width 7 height 7
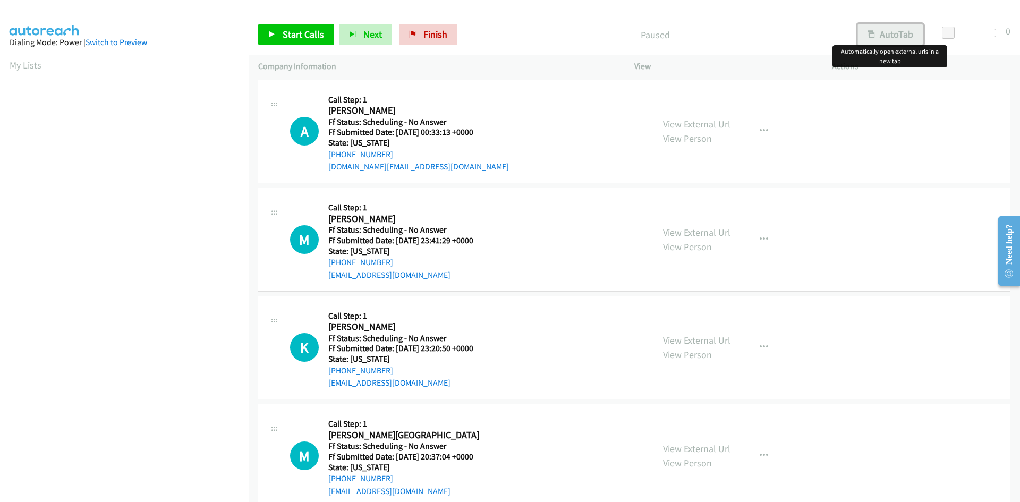
click at [902, 38] on button "AutoTab" at bounding box center [890, 34] width 66 height 21
click at [309, 34] on span "Start Calls" at bounding box center [303, 34] width 41 height 12
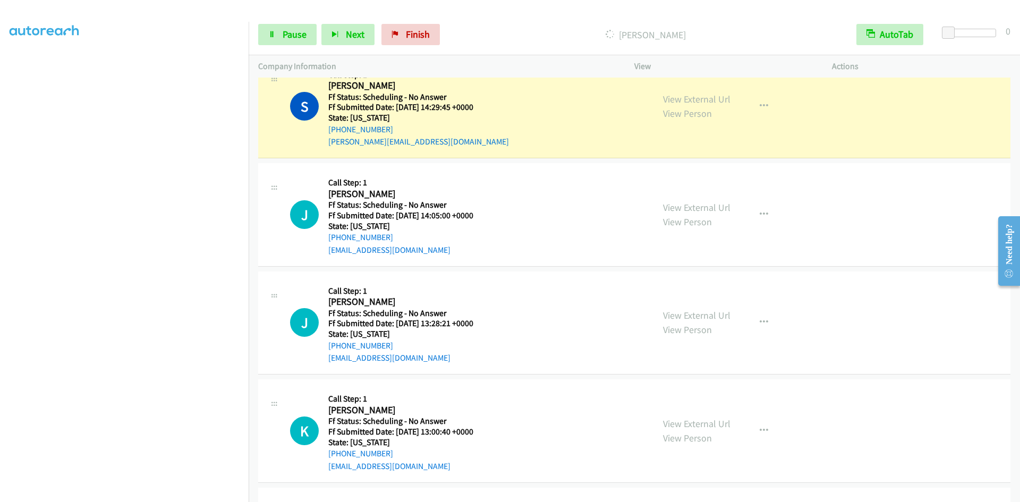
scroll to position [1084, 0]
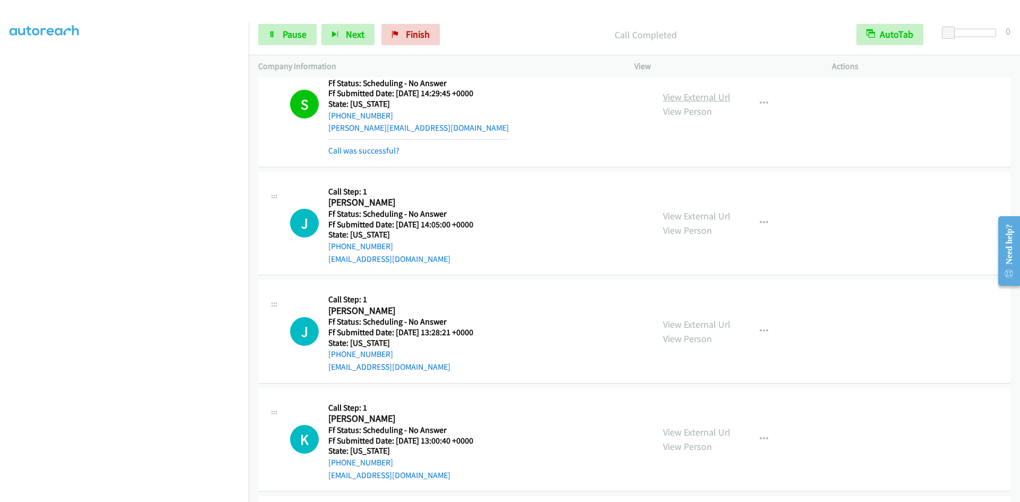
click at [674, 99] on link "View External Url" at bounding box center [696, 97] width 67 height 12
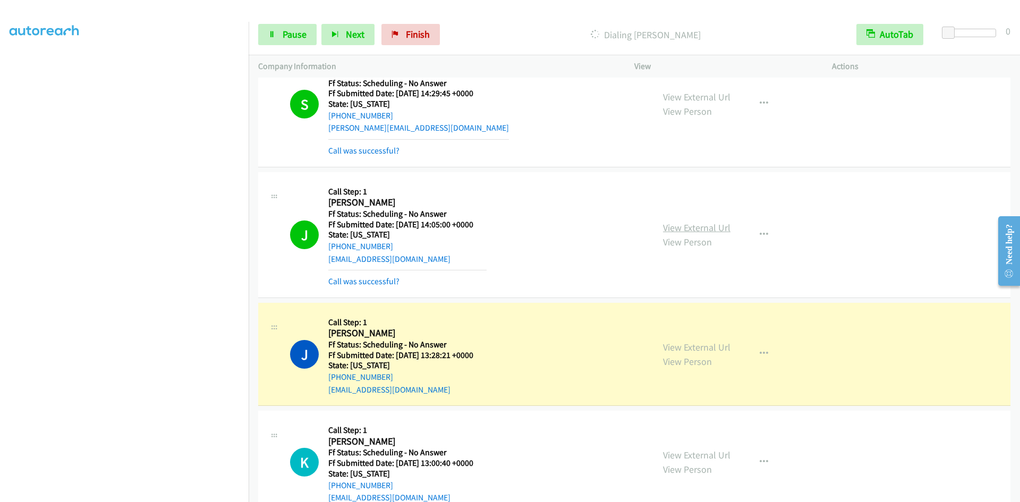
click at [706, 228] on link "View External Url" at bounding box center [696, 227] width 67 height 12
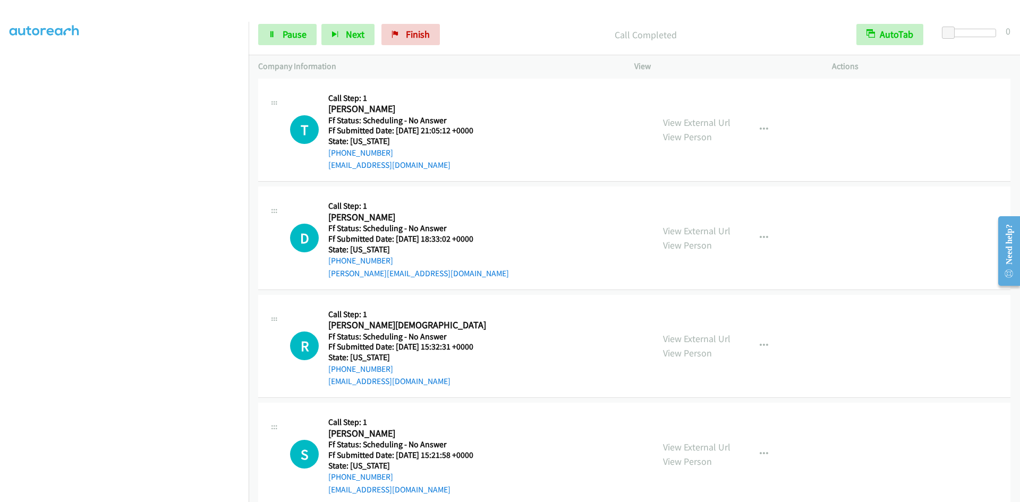
scroll to position [2094, 0]
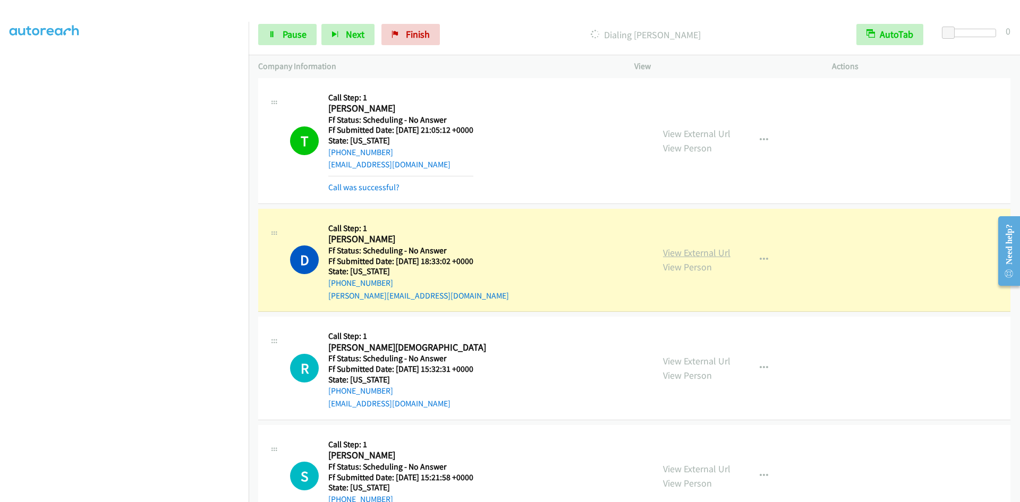
click at [685, 254] on link "View External Url" at bounding box center [696, 252] width 67 height 12
click at [270, 37] on icon at bounding box center [271, 34] width 7 height 7
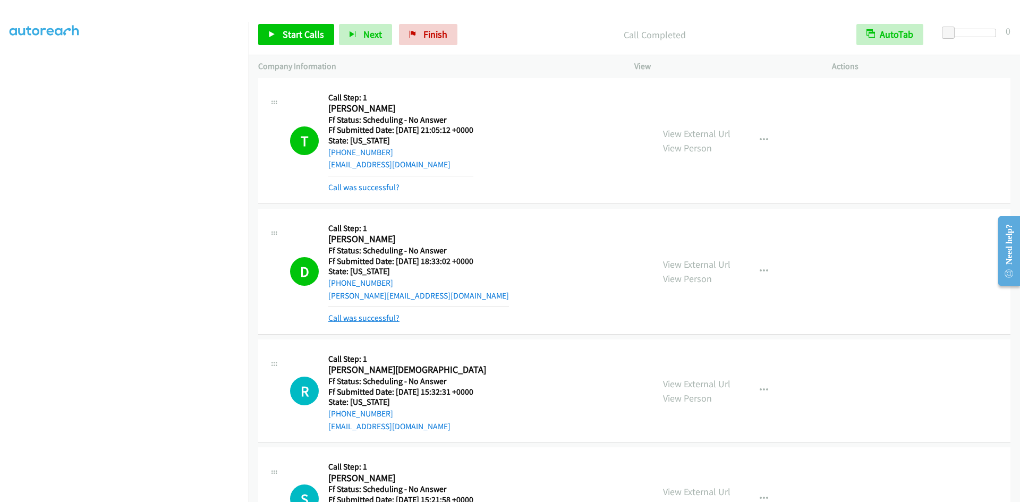
click at [341, 319] on link "Call was successful?" at bounding box center [363, 318] width 71 height 10
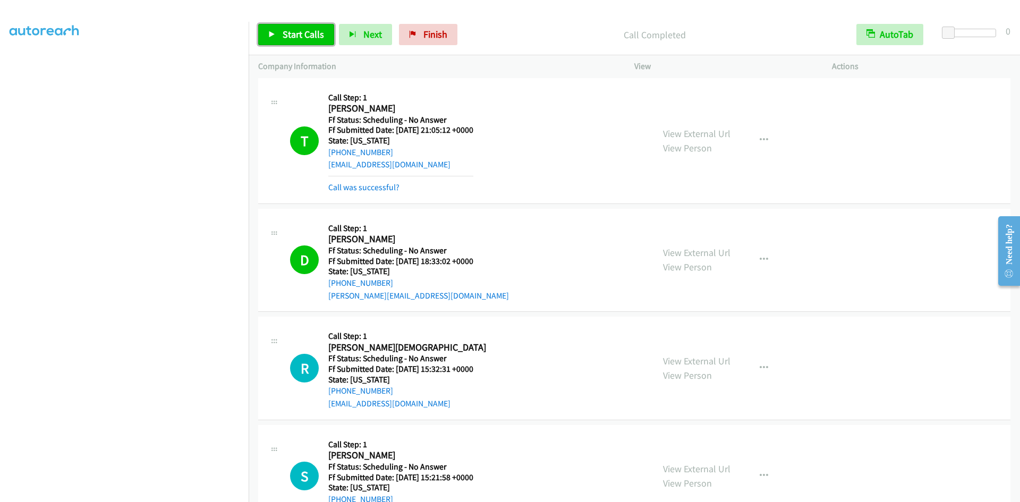
click at [303, 34] on span "Start Calls" at bounding box center [303, 34] width 41 height 12
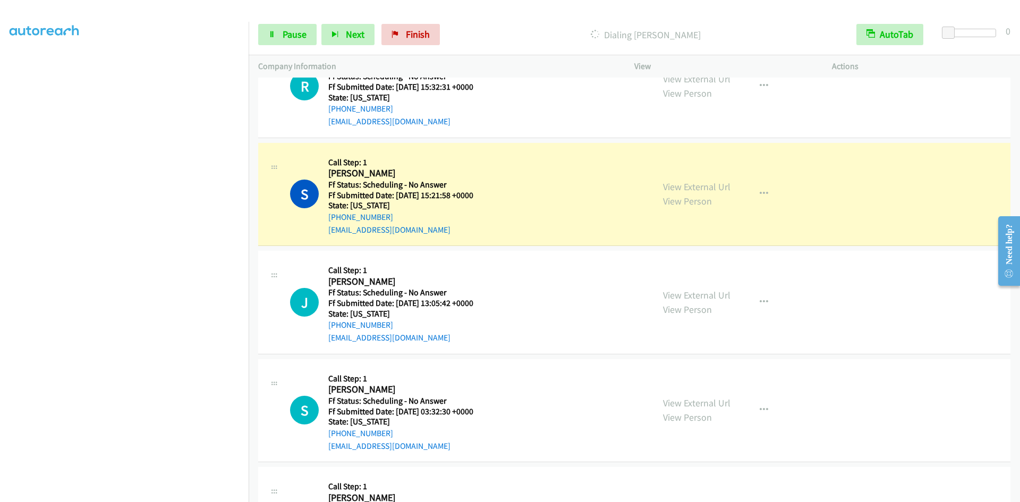
scroll to position [2412, 0]
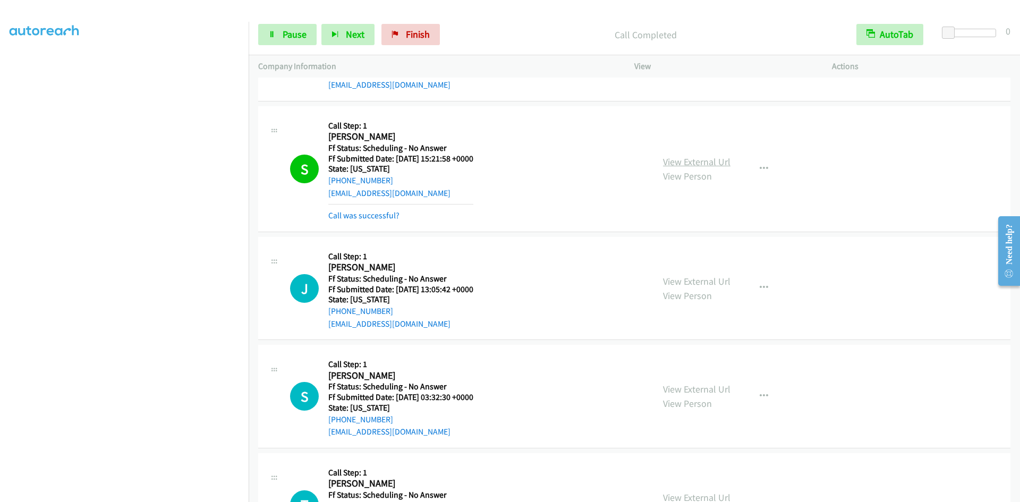
click at [699, 162] on link "View External Url" at bounding box center [696, 162] width 67 height 12
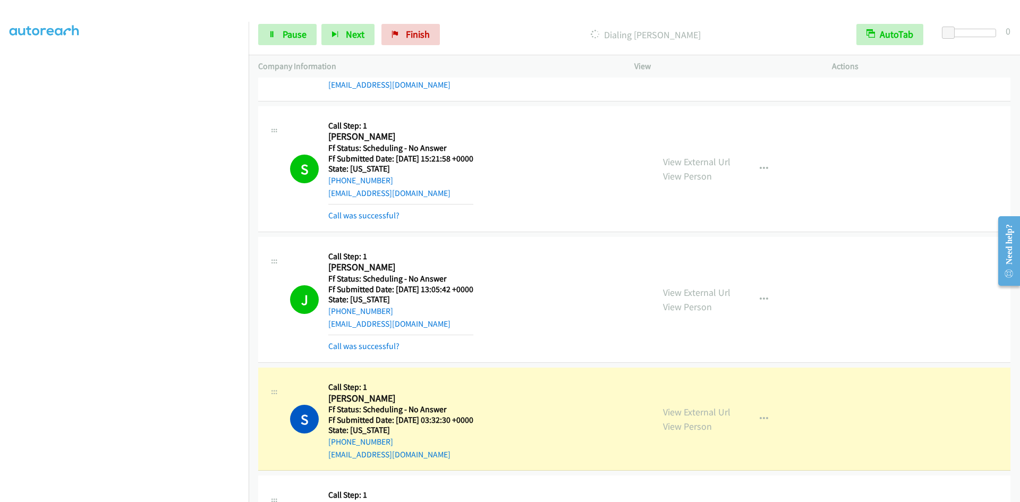
click at [490, 456] on div "S Callback Scheduled Call Step: 1 Sharon Dean America/Chicago Ff Status: Schedu…" at bounding box center [467, 419] width 354 height 84
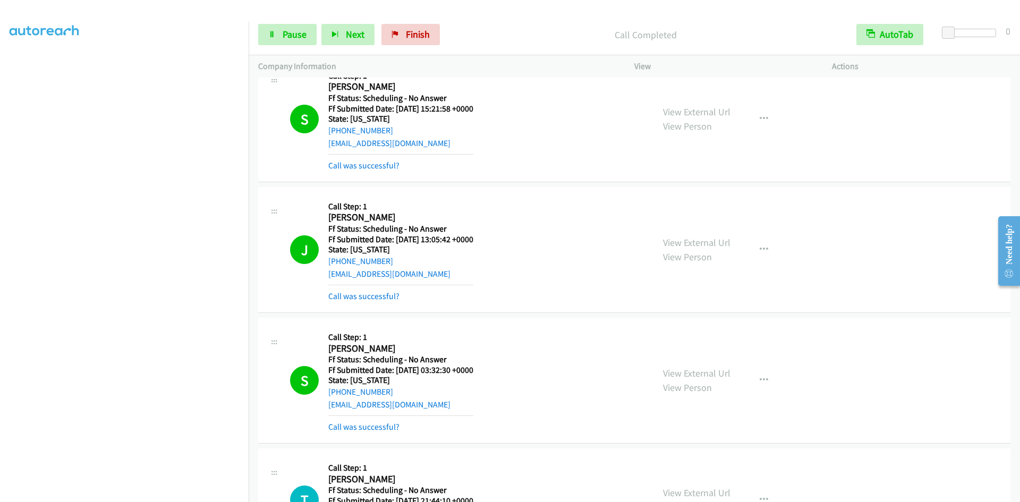
scroll to position [2625, 0]
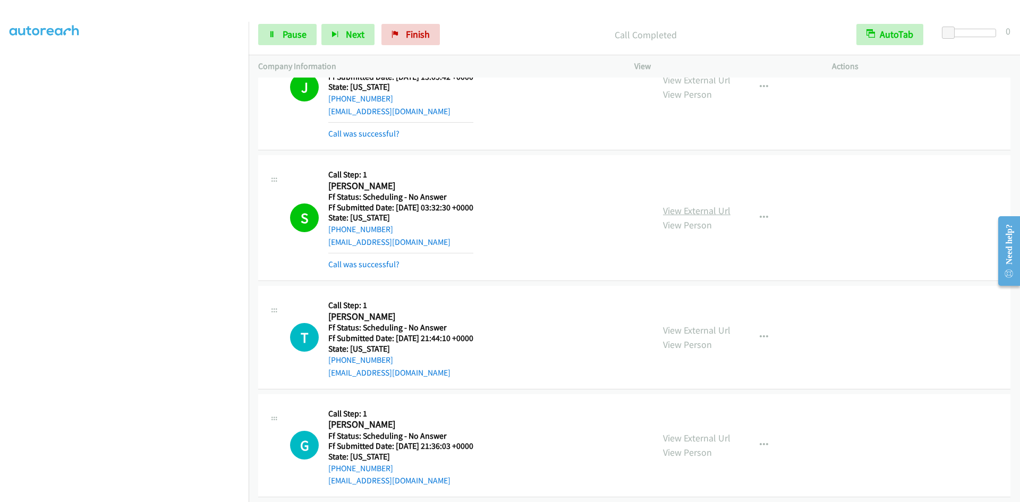
click at [669, 213] on link "View External Url" at bounding box center [696, 210] width 67 height 12
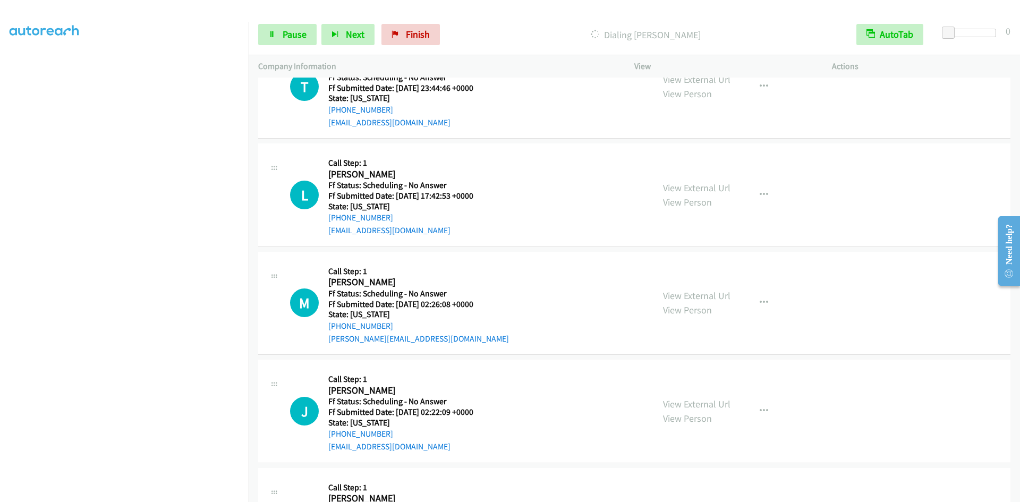
scroll to position [3050, 0]
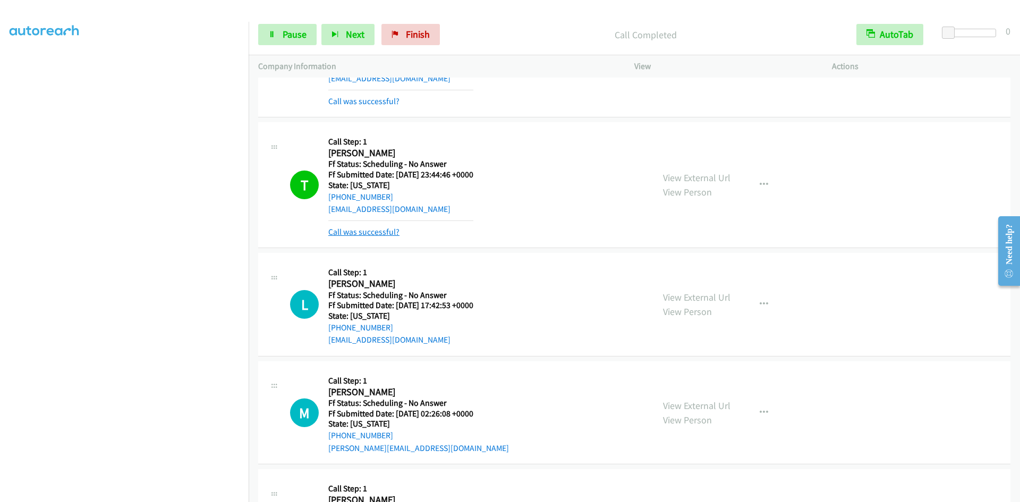
click at [391, 235] on link "Call was successful?" at bounding box center [363, 232] width 71 height 10
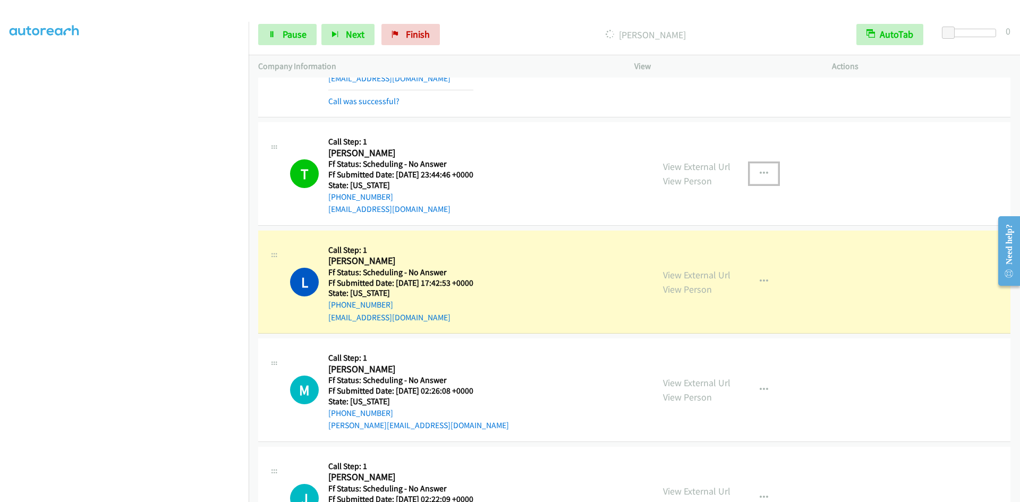
click at [761, 166] on button "button" at bounding box center [763, 173] width 29 height 21
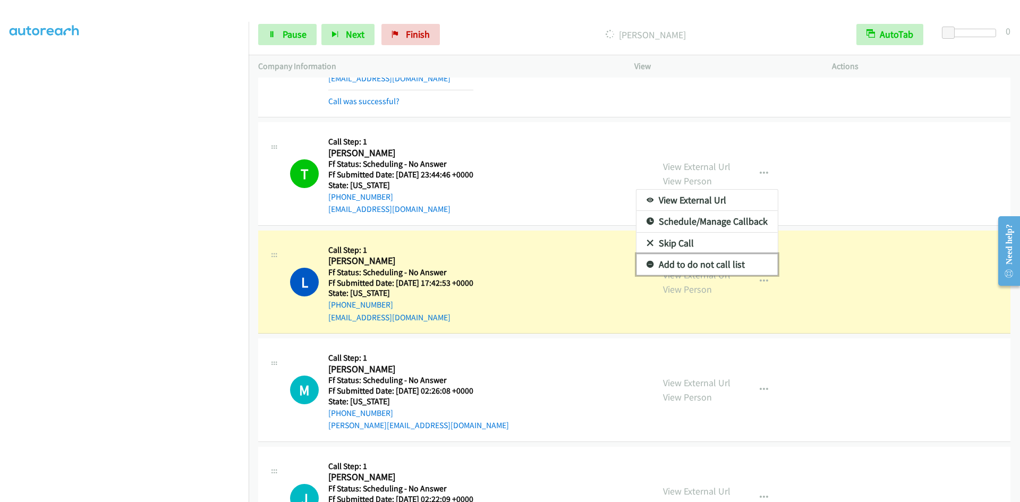
click at [724, 260] on link "Add to do not call list" at bounding box center [706, 264] width 141 height 21
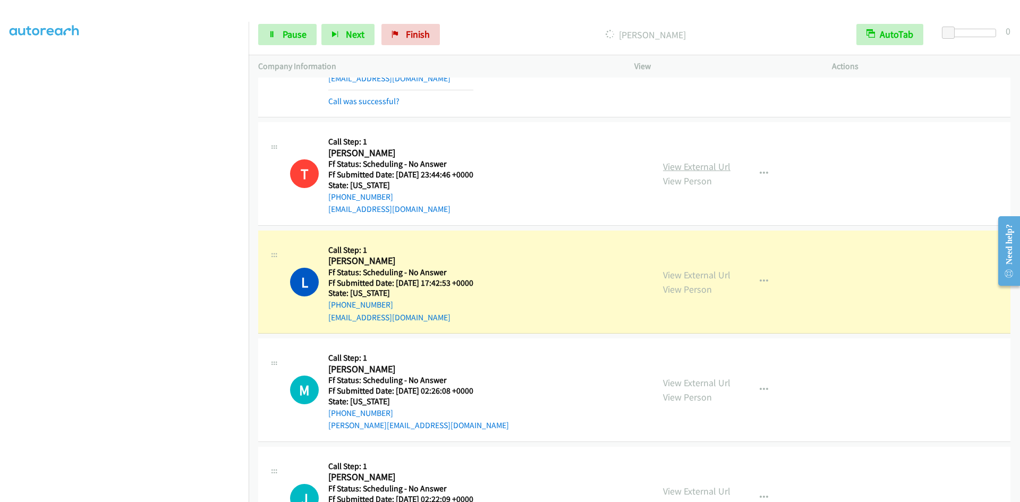
click at [709, 170] on link "View External Url" at bounding box center [696, 166] width 67 height 12
click at [309, 31] on link "Pause" at bounding box center [287, 34] width 58 height 21
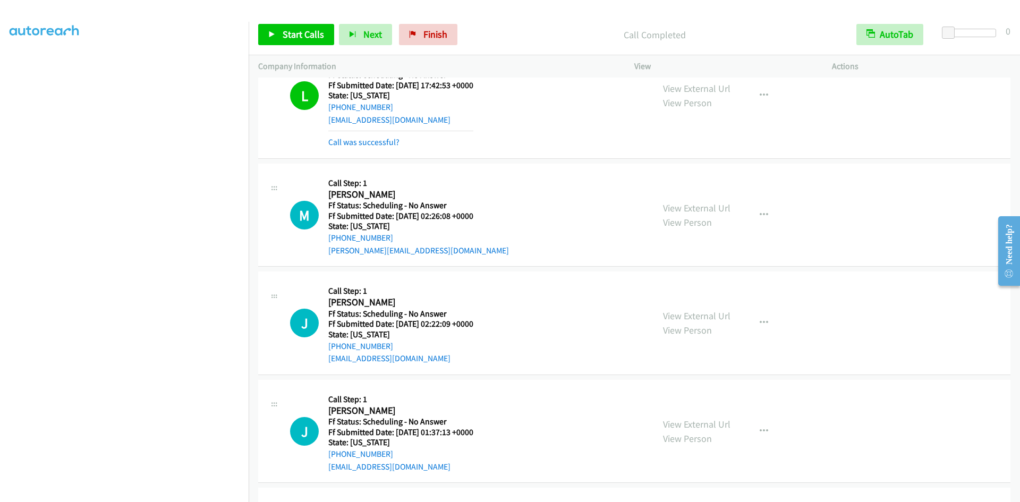
scroll to position [3262, 0]
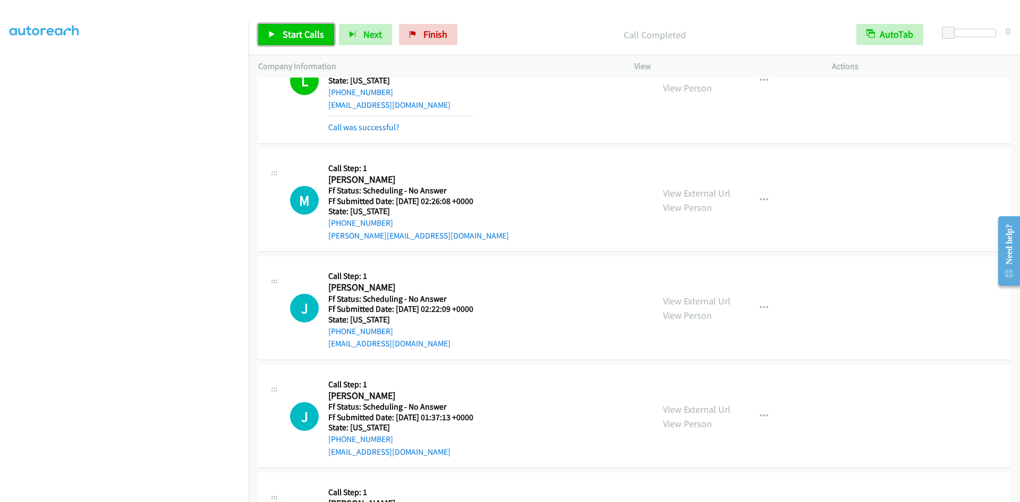
click at [295, 28] on link "Start Calls" at bounding box center [296, 34] width 76 height 21
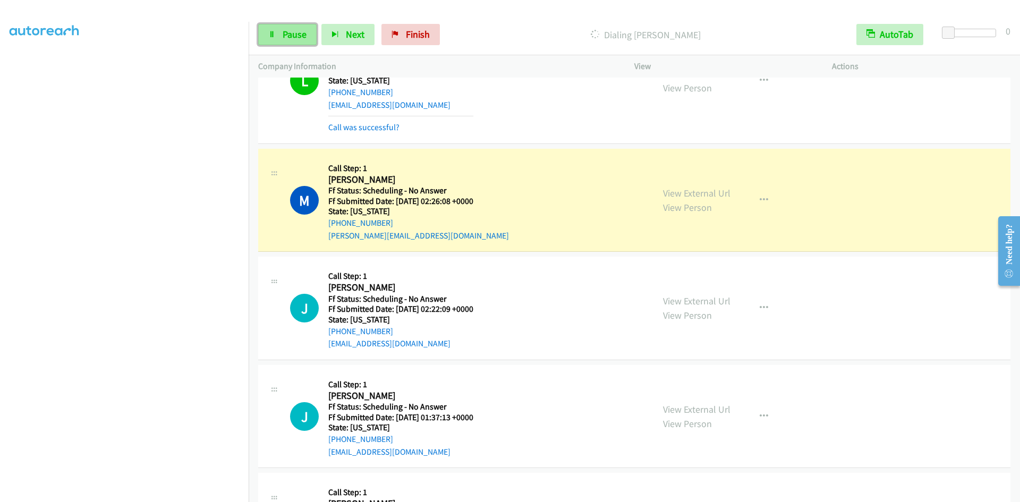
click at [289, 30] on span "Pause" at bounding box center [295, 34] width 24 height 12
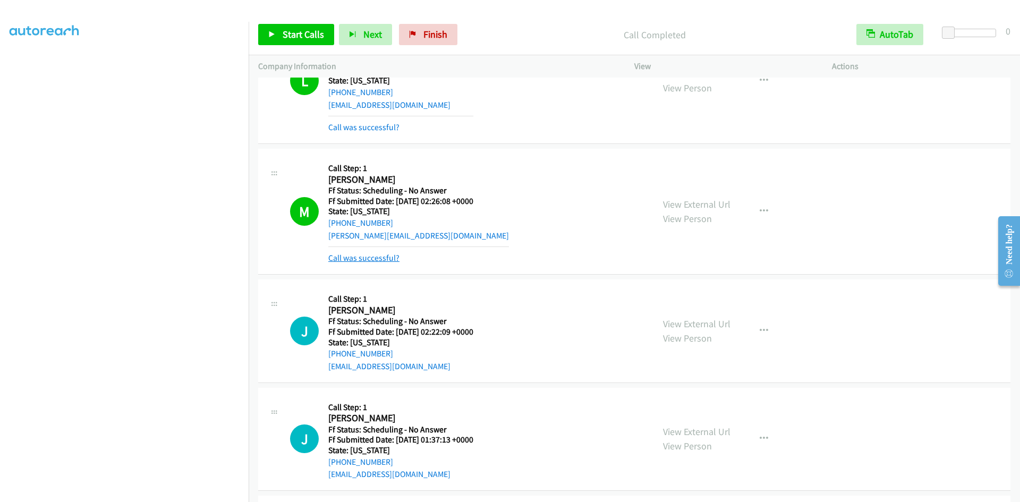
click at [361, 258] on link "Call was successful?" at bounding box center [363, 258] width 71 height 10
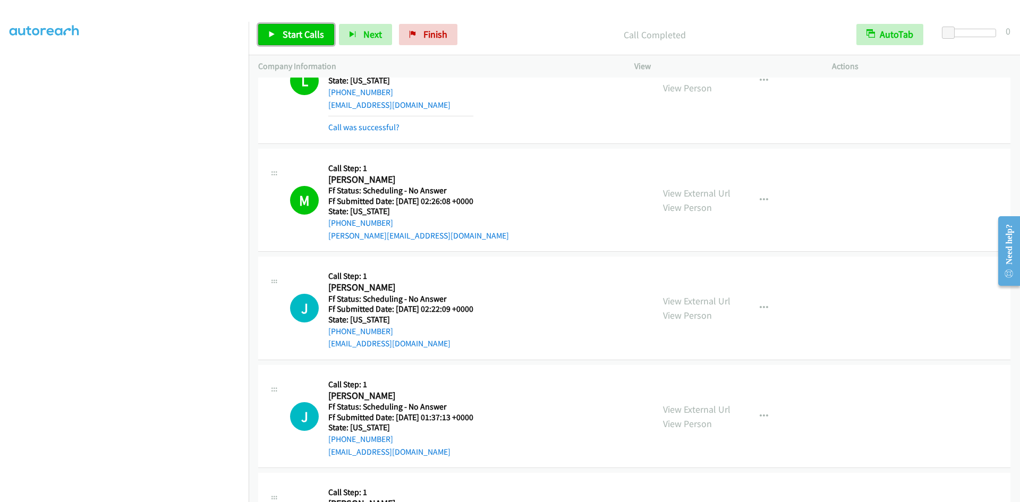
click at [323, 34] on link "Start Calls" at bounding box center [296, 34] width 76 height 21
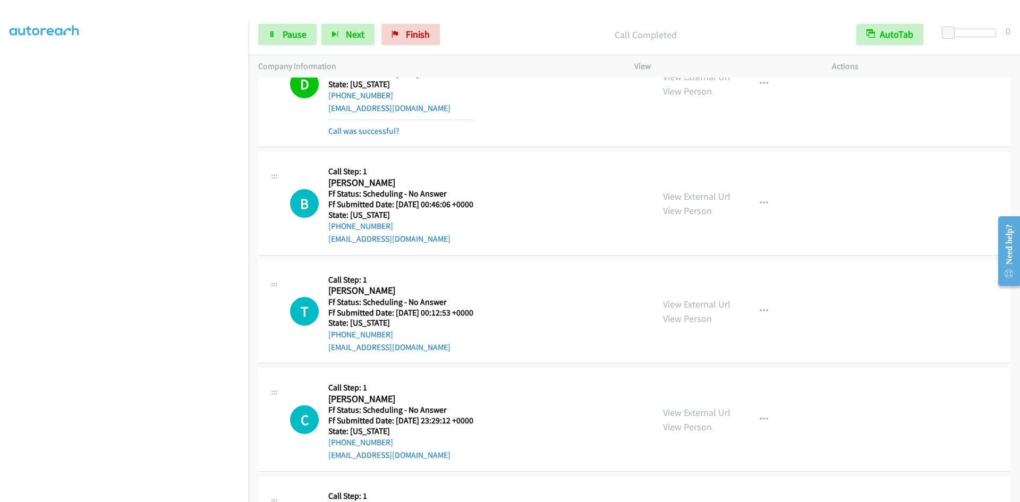
scroll to position [4210, 0]
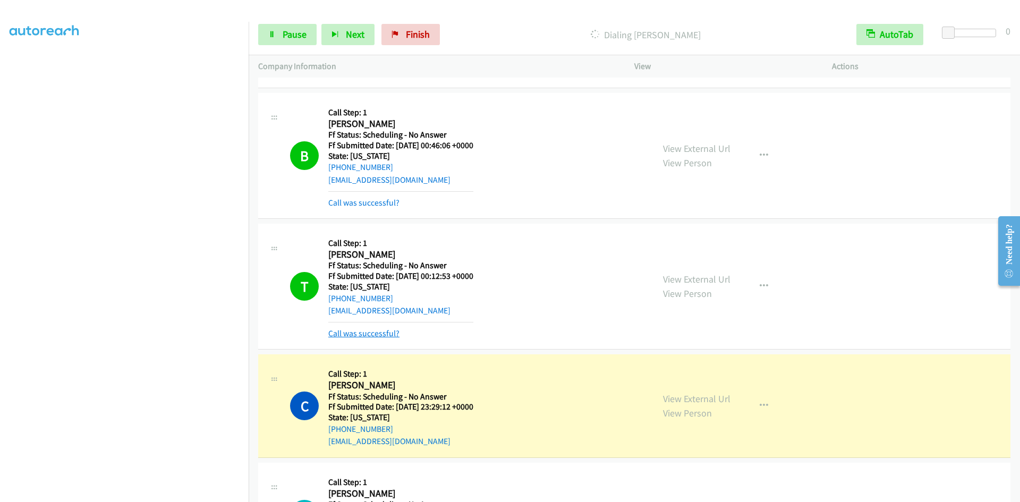
click at [383, 328] on link "Call was successful?" at bounding box center [363, 333] width 71 height 10
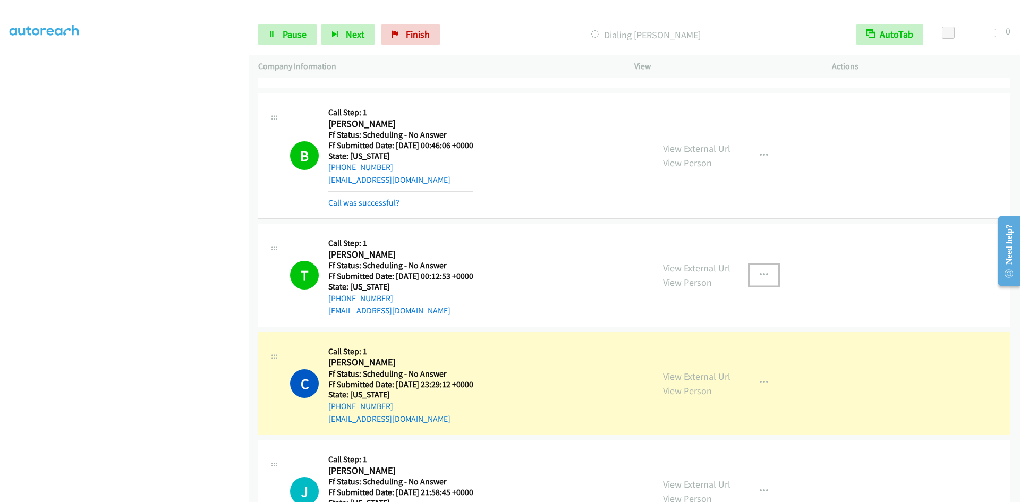
click at [760, 271] on icon "button" at bounding box center [763, 275] width 8 height 8
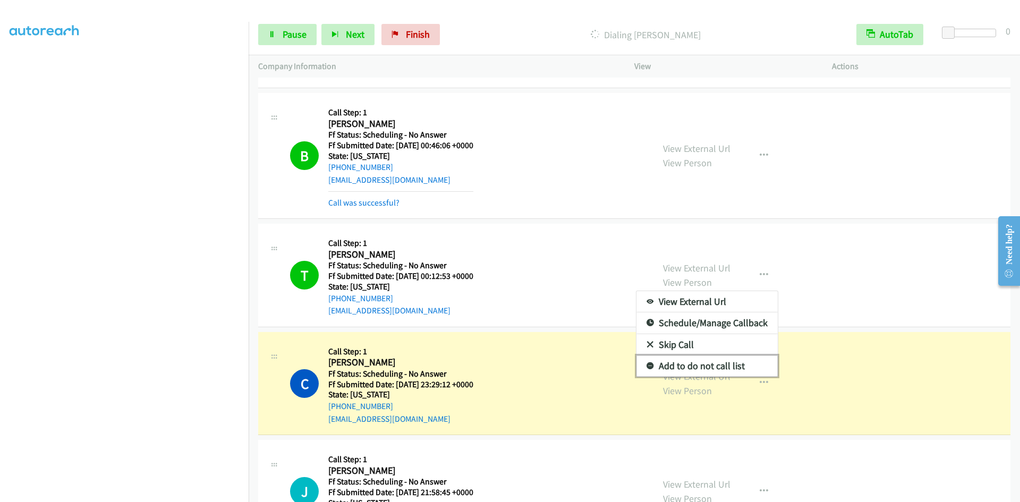
click at [704, 361] on link "Add to do not call list" at bounding box center [706, 365] width 141 height 21
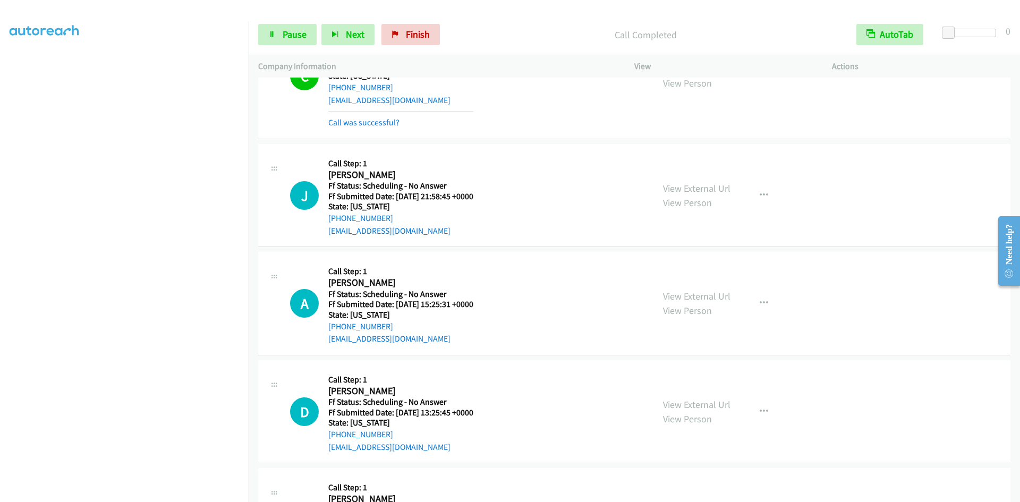
scroll to position [4540, 0]
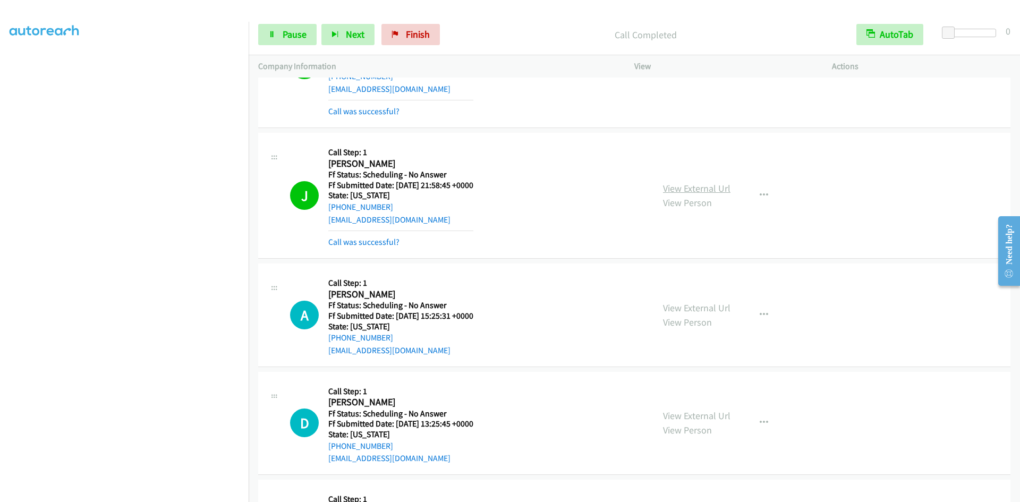
click at [674, 188] on link "View External Url" at bounding box center [696, 188] width 67 height 12
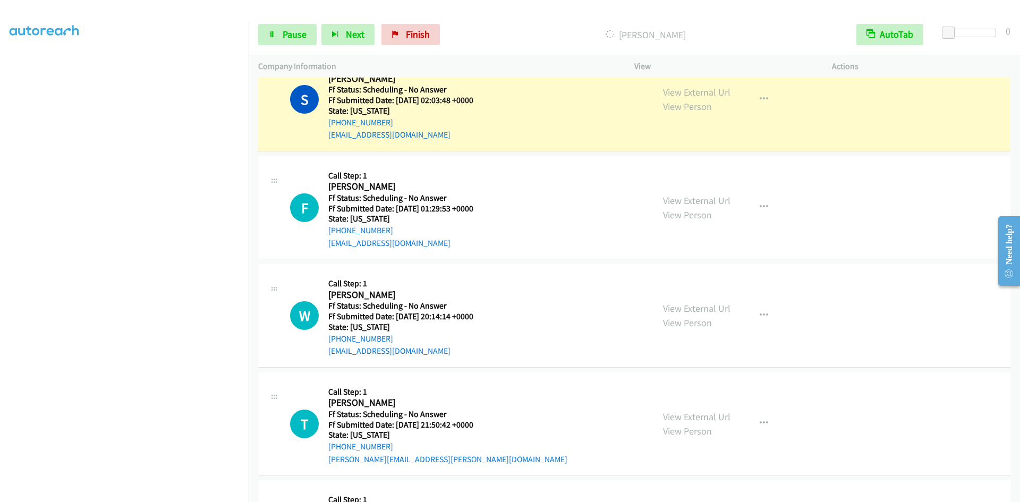
scroll to position [5018, 0]
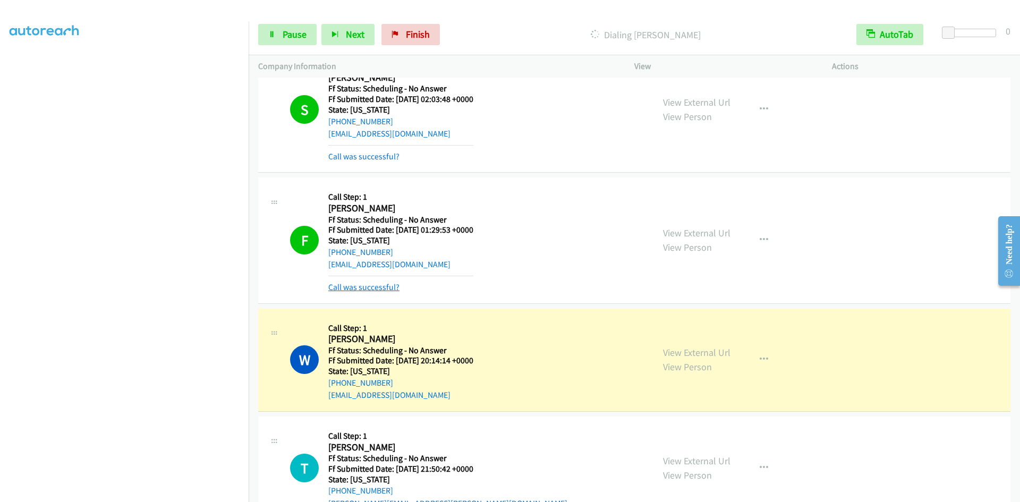
click at [387, 283] on link "Call was successful?" at bounding box center [363, 287] width 71 height 10
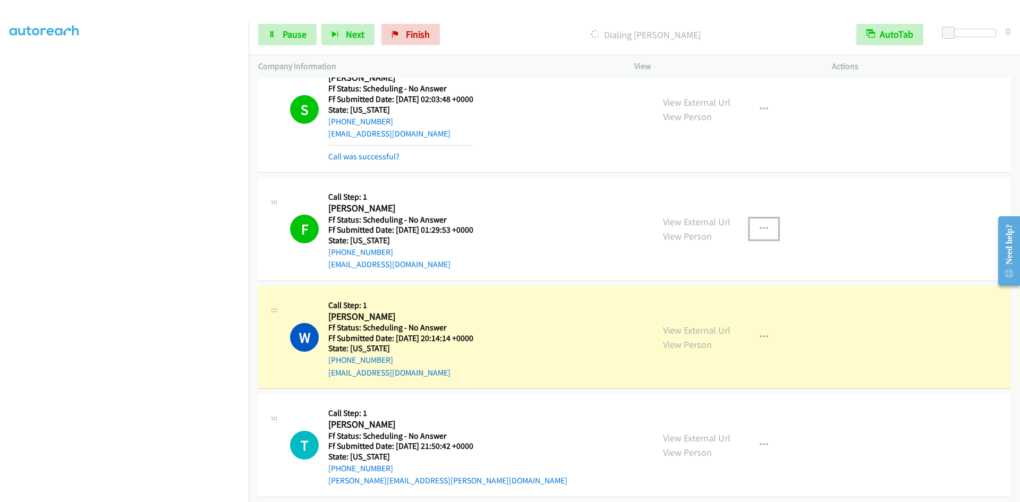
click at [762, 226] on icon "button" at bounding box center [763, 229] width 8 height 8
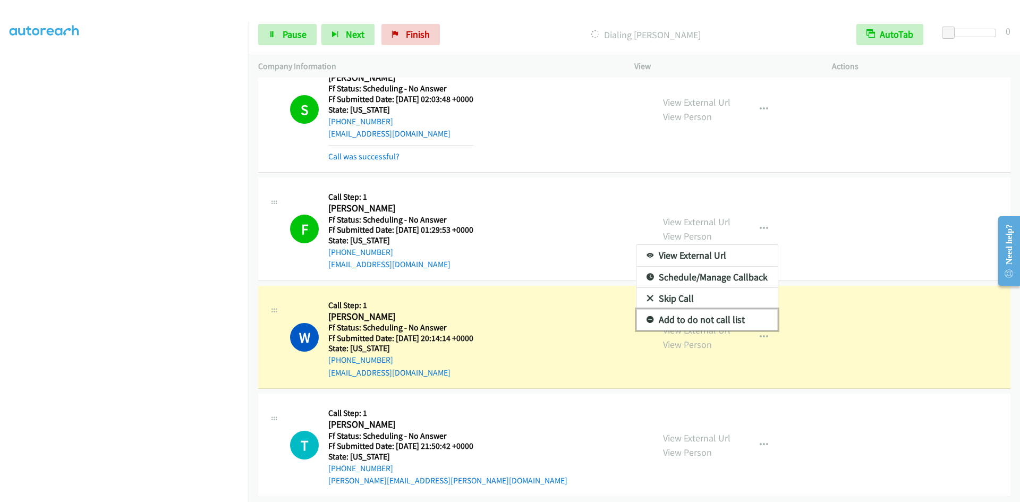
click at [690, 315] on link "Add to do not call list" at bounding box center [706, 319] width 141 height 21
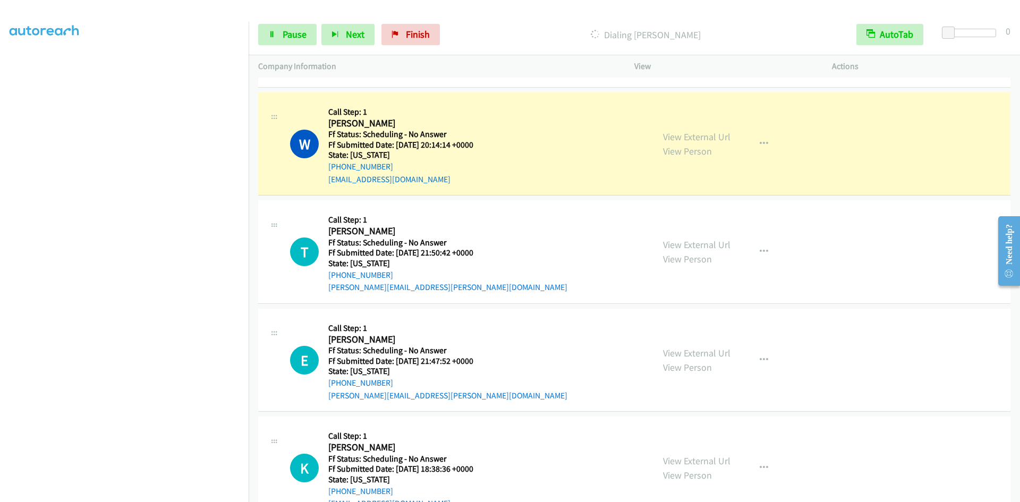
scroll to position [5230, 0]
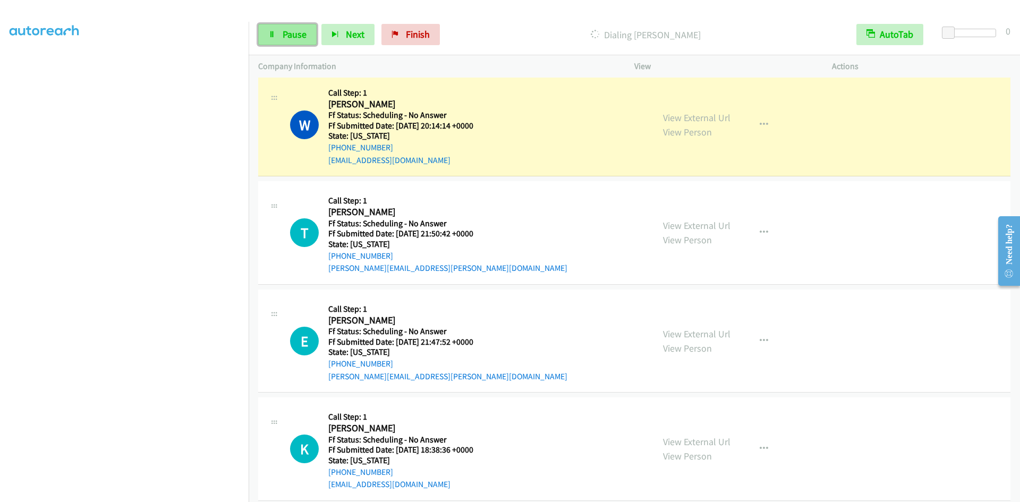
click at [287, 37] on span "Pause" at bounding box center [295, 34] width 24 height 12
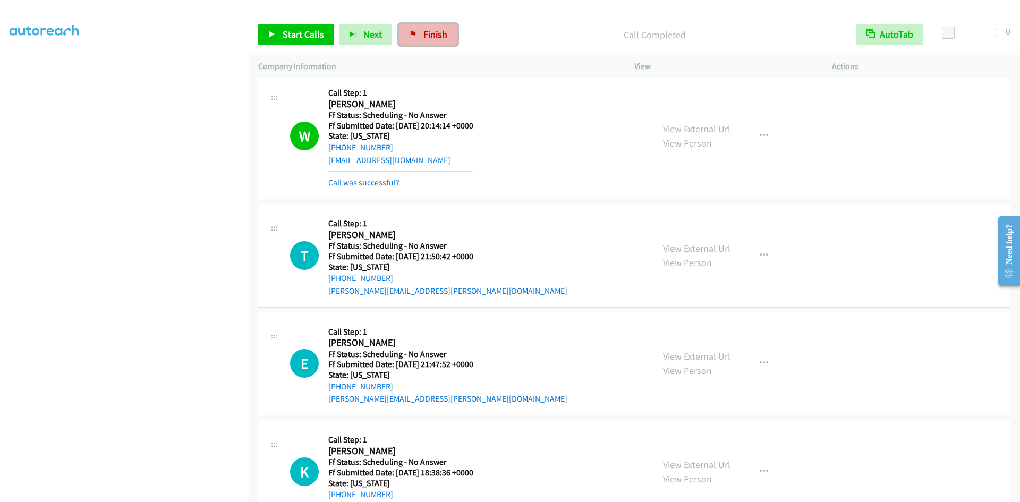
click at [425, 30] on span "Finish" at bounding box center [435, 34] width 24 height 12
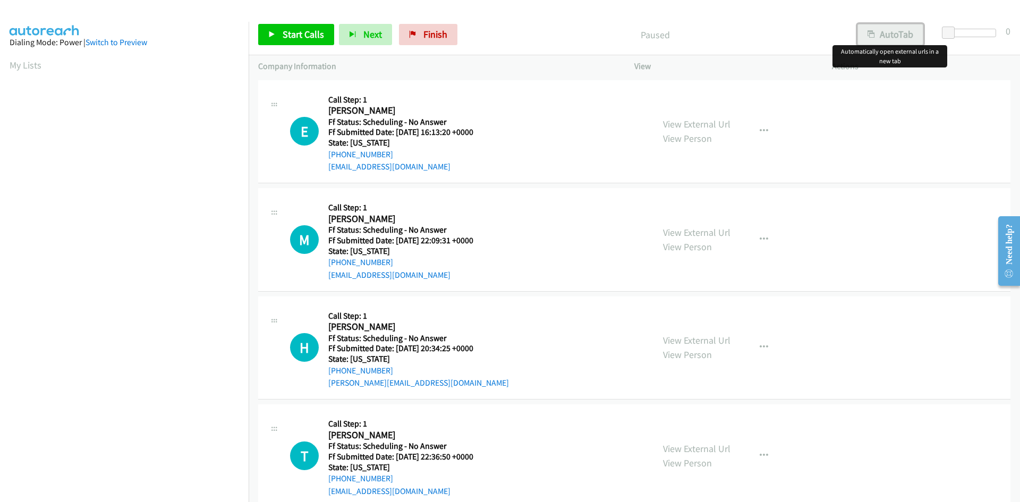
click at [886, 30] on button "AutoTab" at bounding box center [890, 34] width 66 height 21
click at [303, 38] on span "Start Calls" at bounding box center [303, 34] width 41 height 12
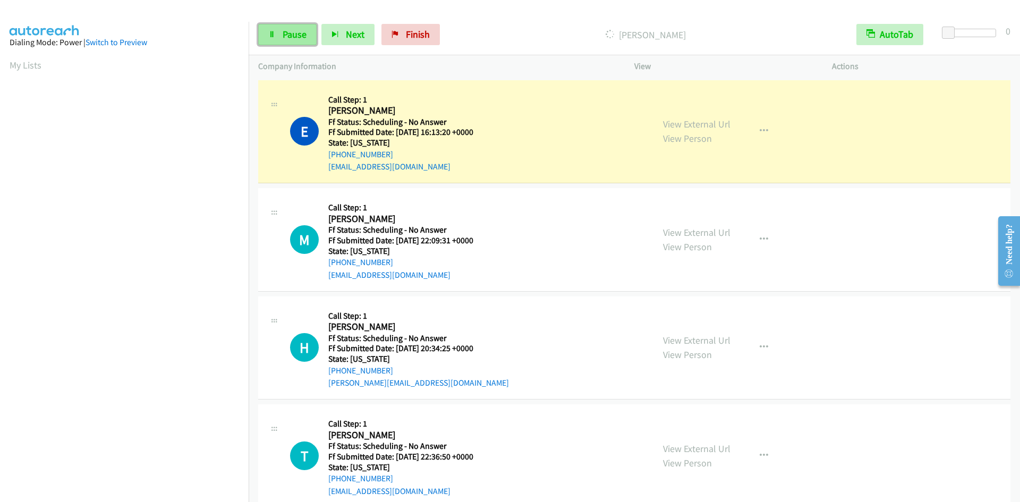
click at [298, 33] on span "Pause" at bounding box center [295, 34] width 24 height 12
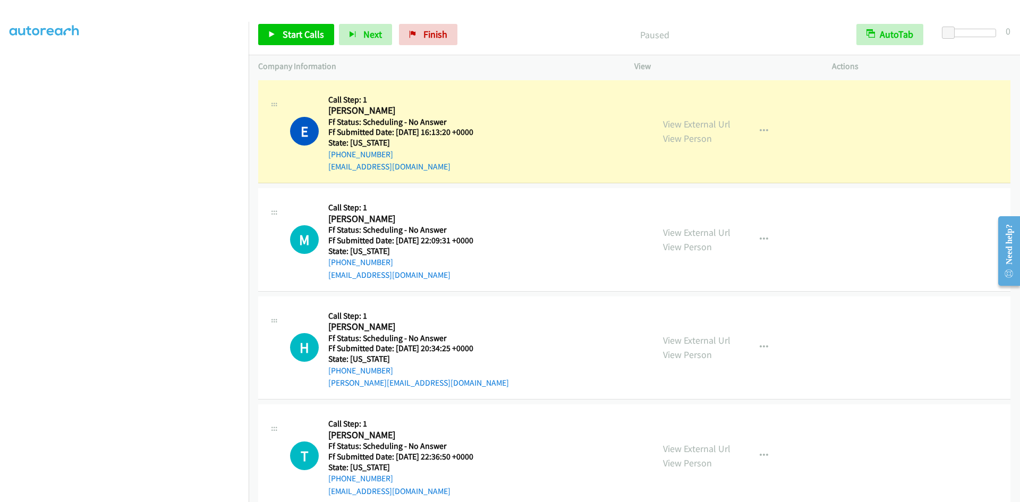
scroll to position [93, 0]
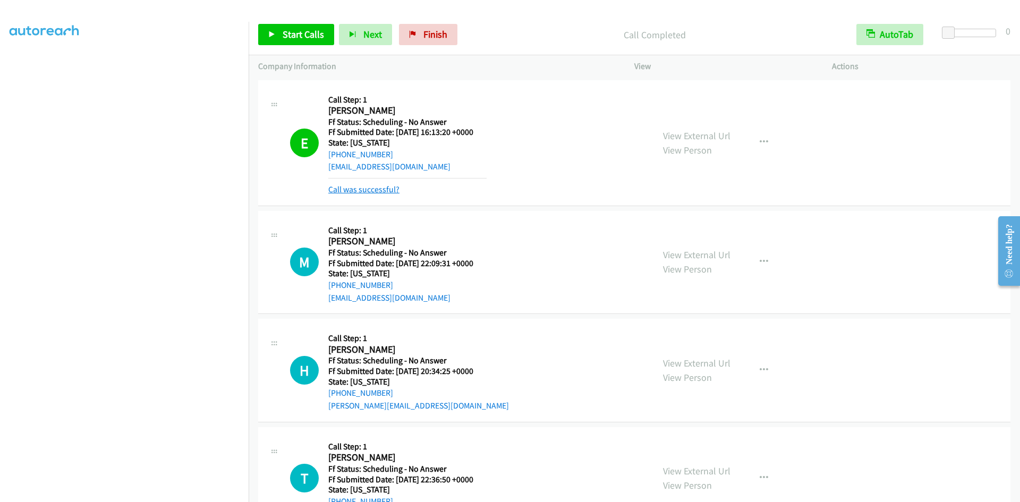
click at [346, 187] on link "Call was successful?" at bounding box center [363, 189] width 71 height 10
